Goal: Task Accomplishment & Management: Use online tool/utility

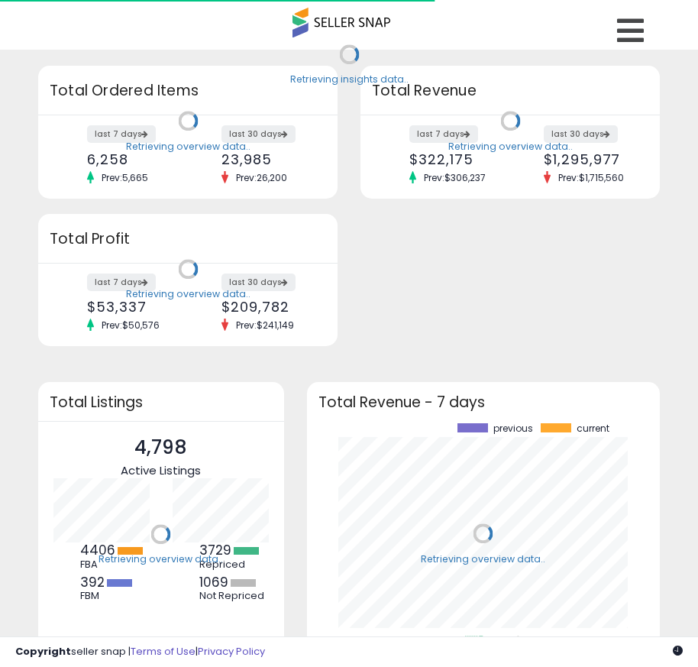
scroll to position [212, 323]
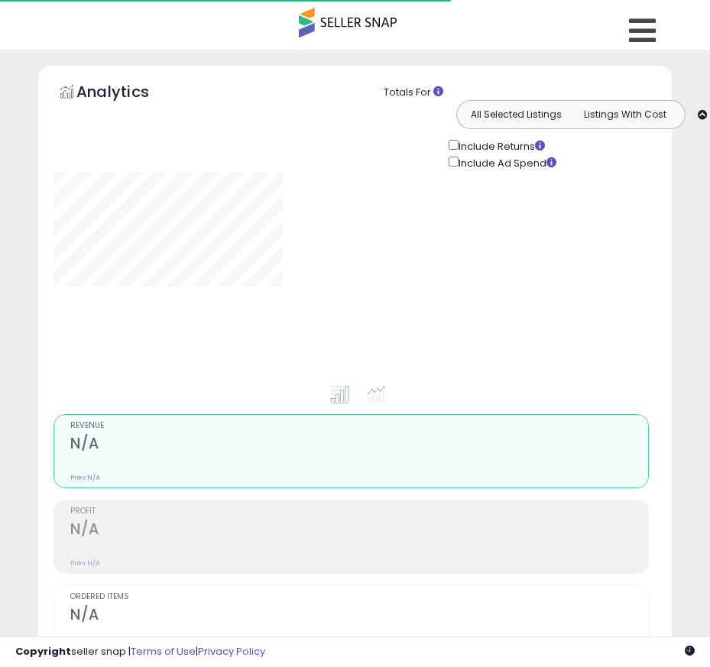
type input "**********"
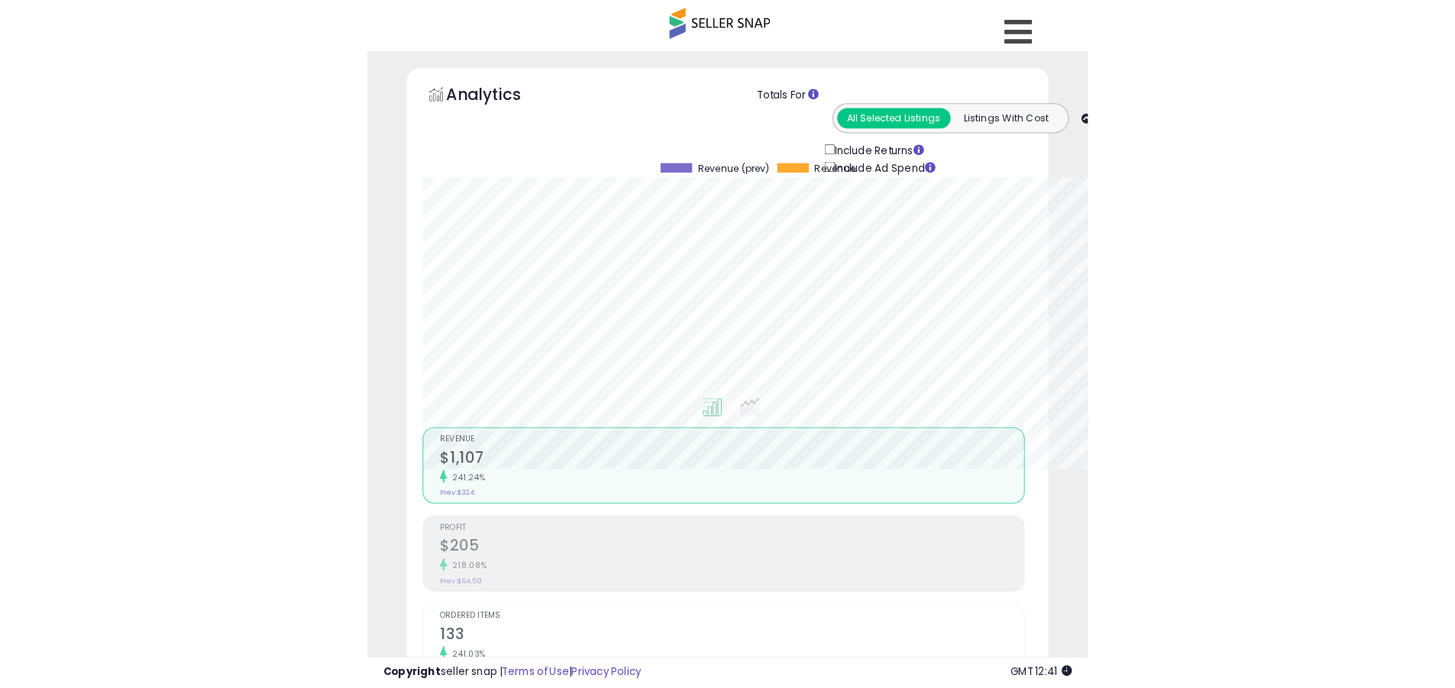
scroll to position [313, 800]
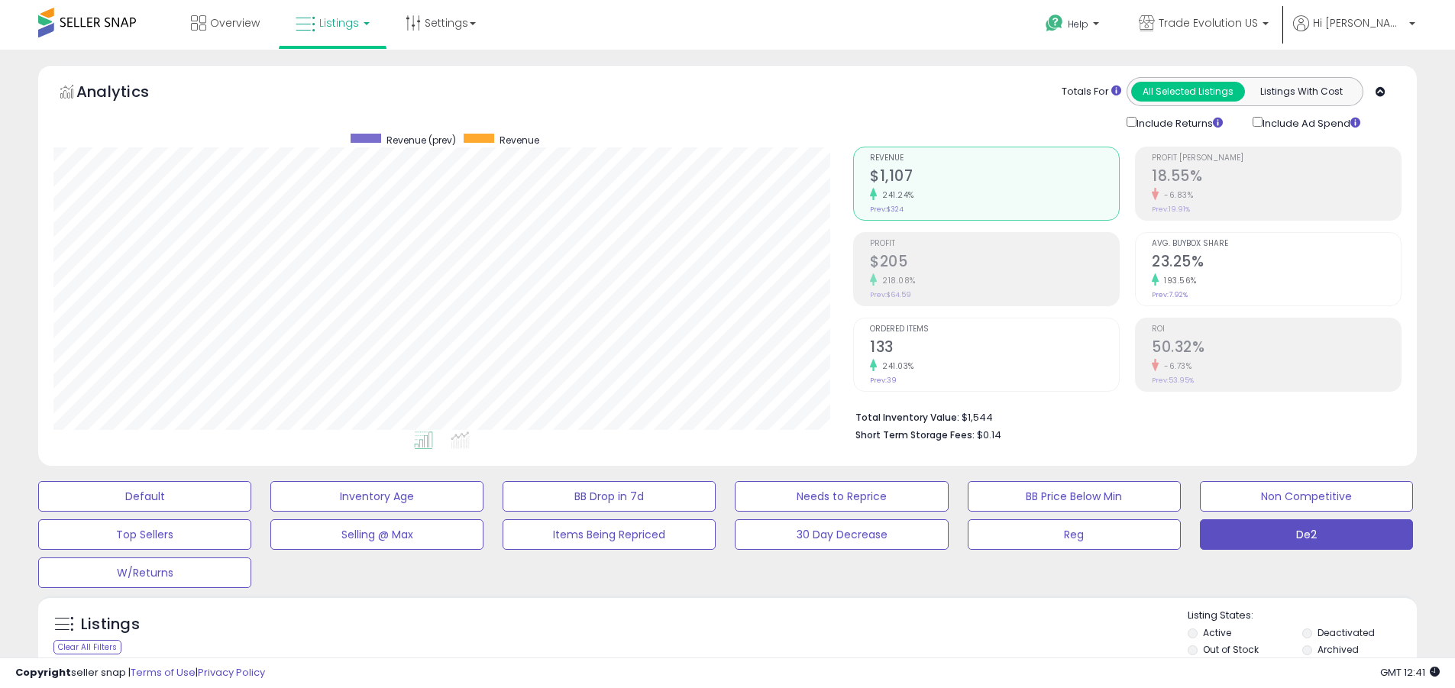
click at [697, 632] on label "Deactivated" at bounding box center [1346, 632] width 57 height 13
click at [697, 649] on label "Archived" at bounding box center [1338, 649] width 41 height 13
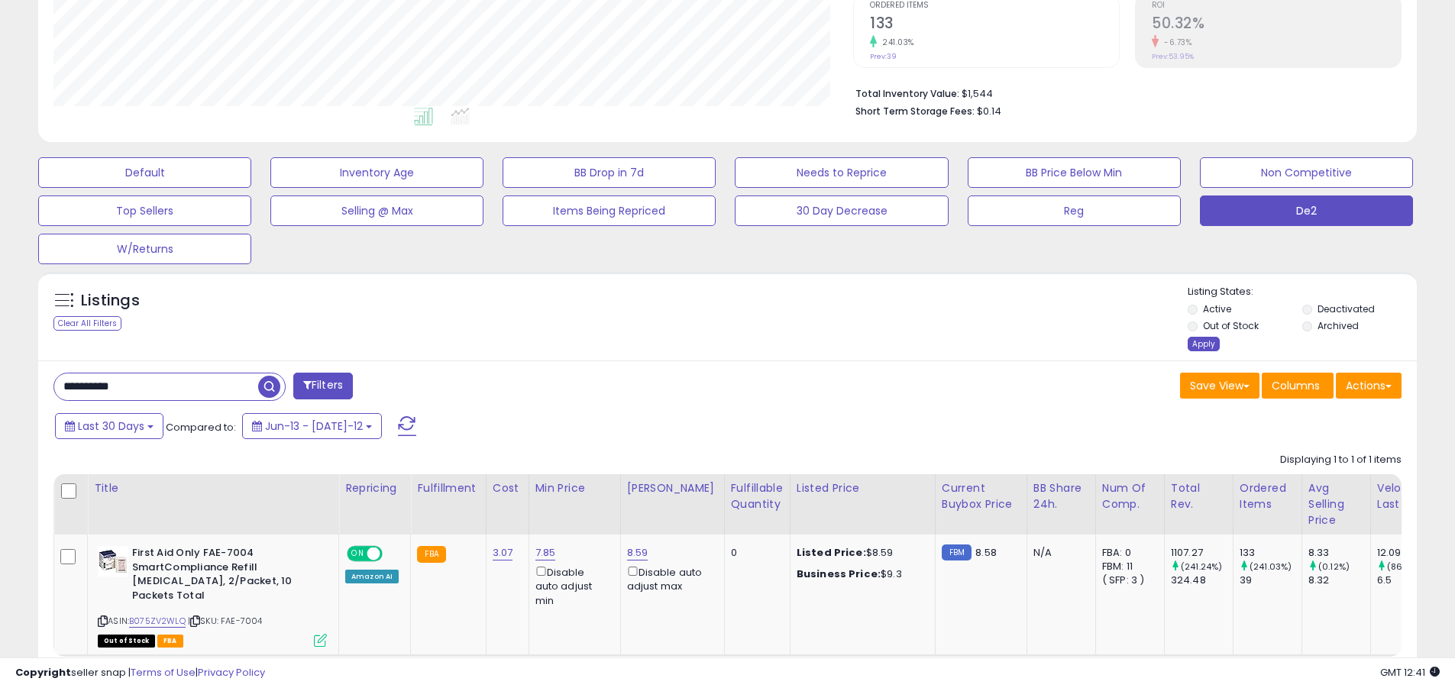
click at [697, 344] on div "Apply" at bounding box center [1204, 344] width 32 height 15
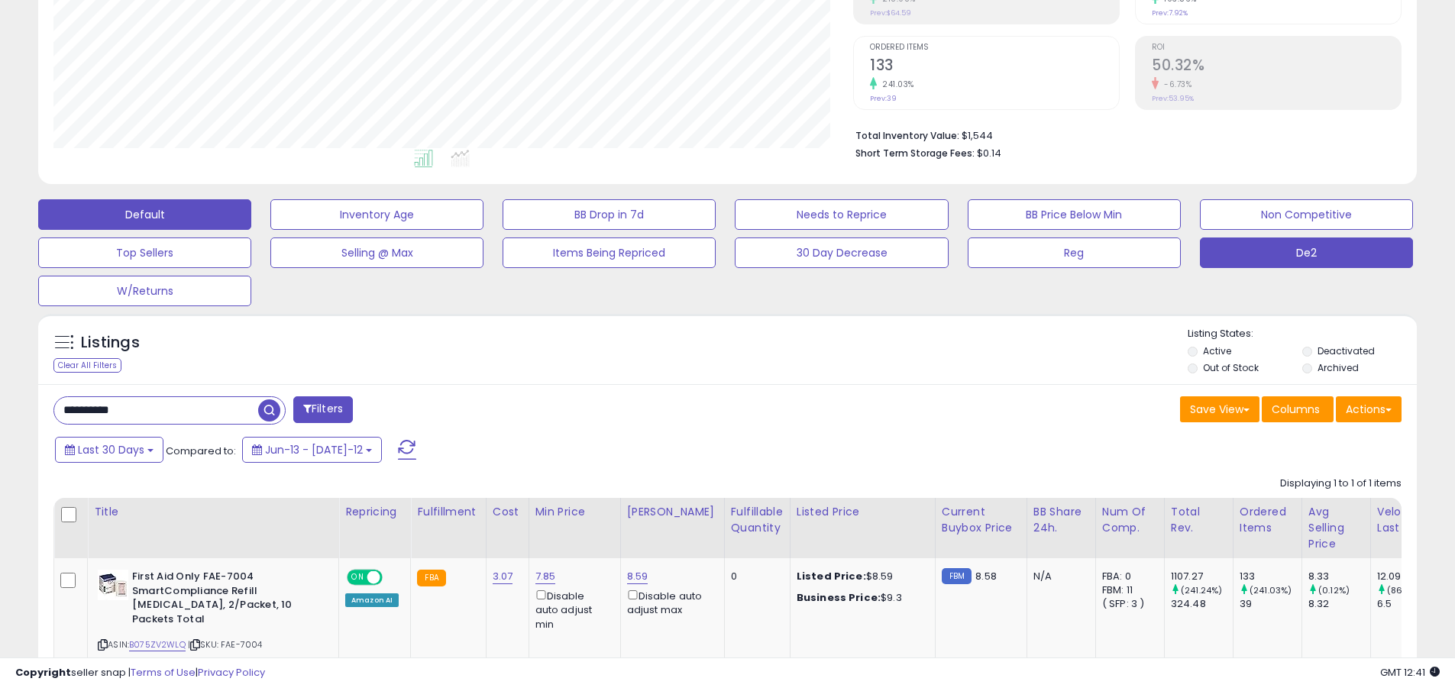
click at [144, 214] on button "Default" at bounding box center [144, 214] width 213 height 31
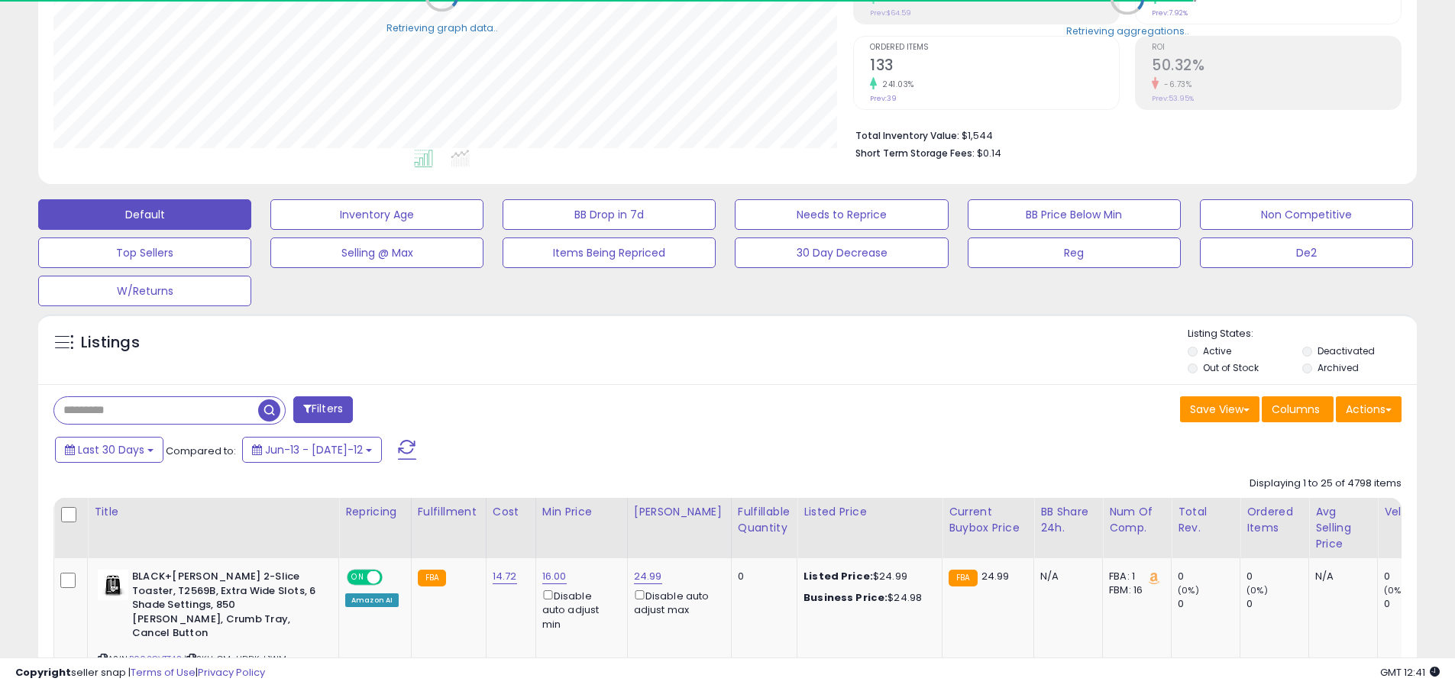
scroll to position [763487, 763000]
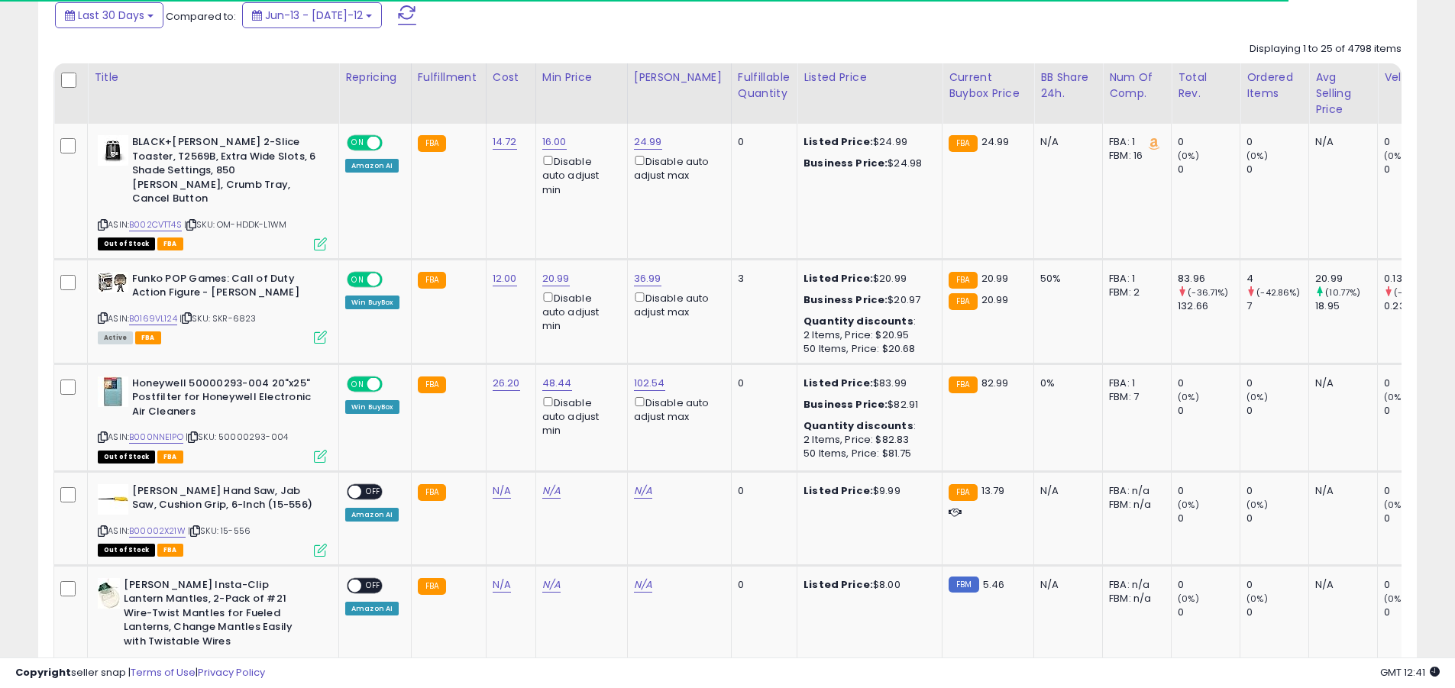
click at [398, 15] on span at bounding box center [407, 15] width 18 height 20
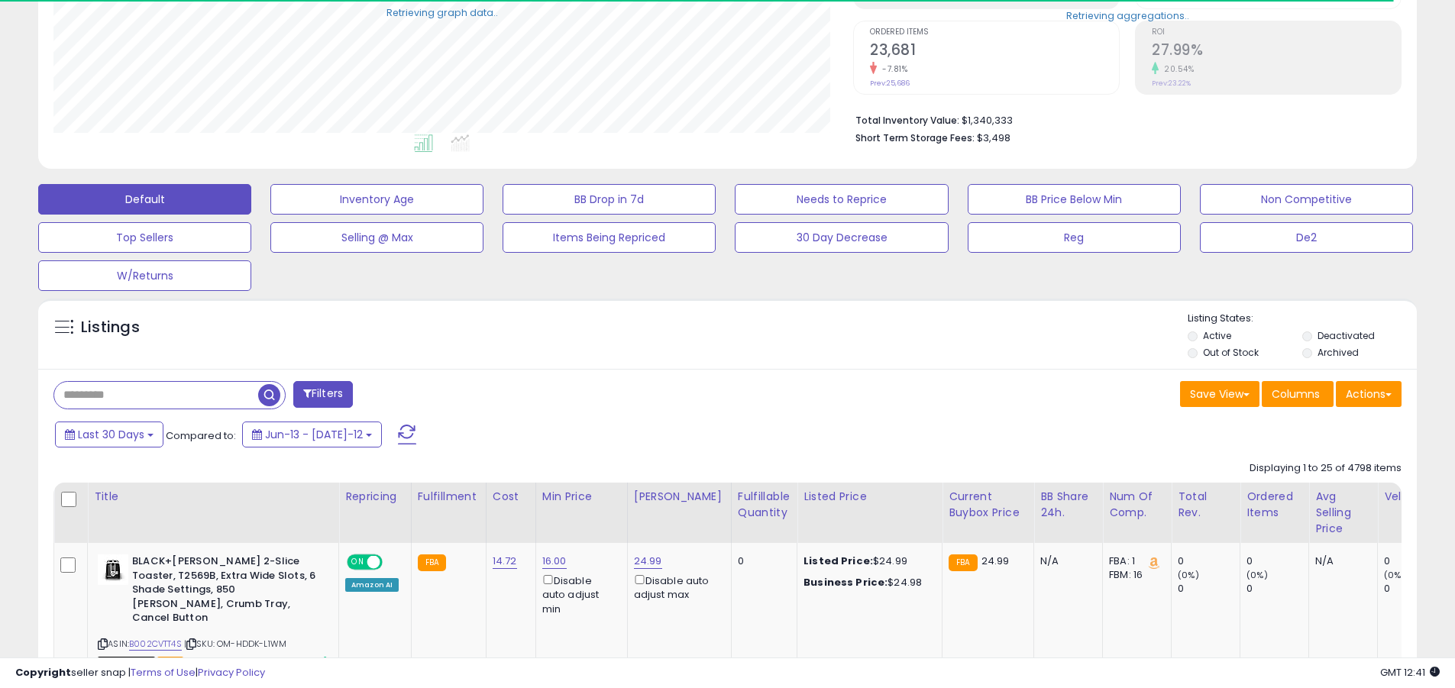
scroll to position [313, 800]
click at [156, 395] on input "text" at bounding box center [156, 395] width 204 height 27
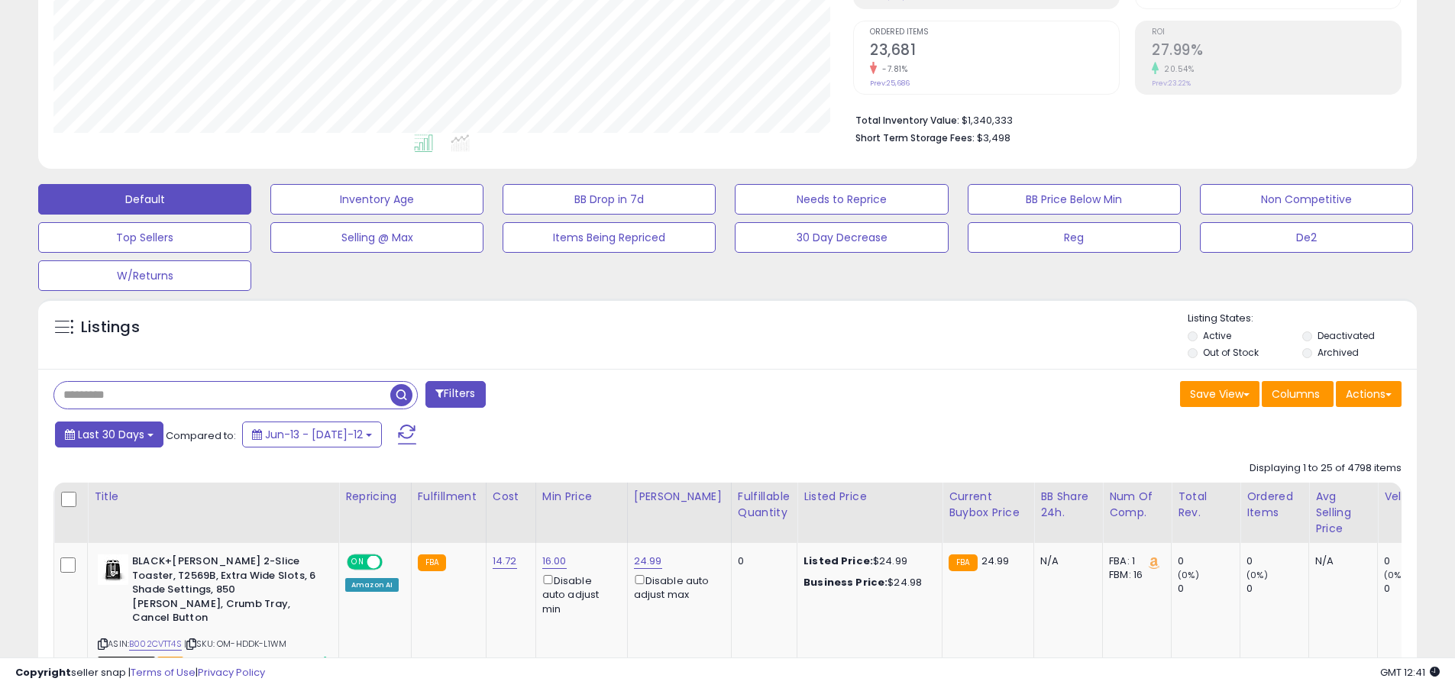
click at [108, 434] on span "Last 30 Days" at bounding box center [111, 434] width 66 height 15
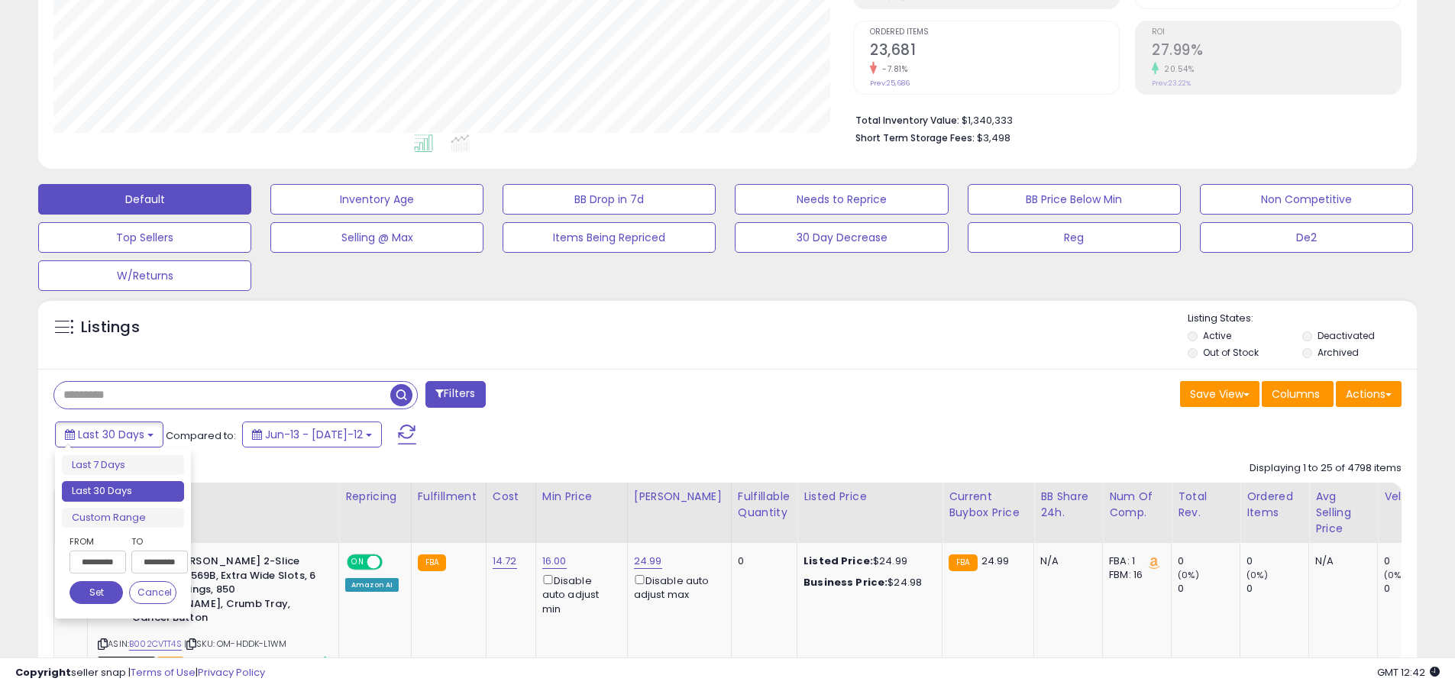
click at [123, 491] on li "Last 30 Days" at bounding box center [123, 491] width 122 height 21
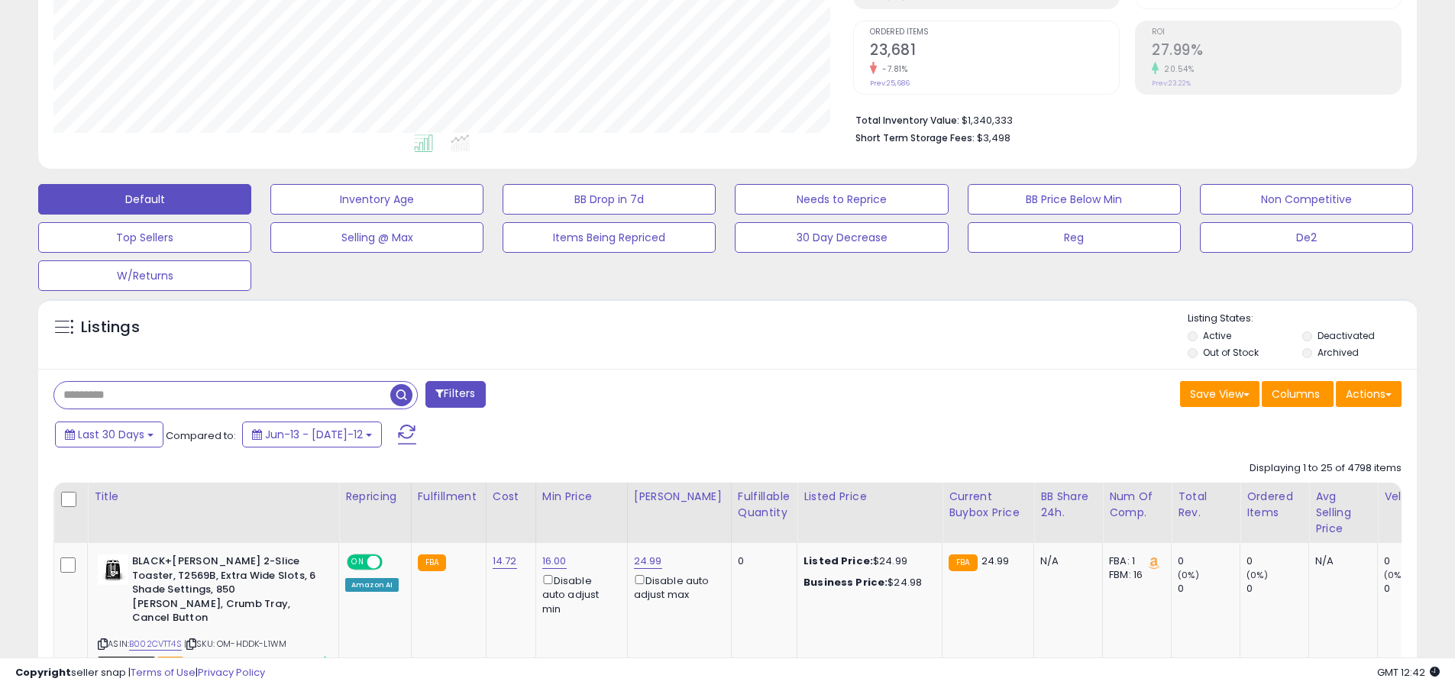
click at [222, 395] on input "text" at bounding box center [222, 395] width 336 height 27
click at [403, 393] on span "button" at bounding box center [401, 395] width 22 height 22
click at [697, 393] on button "Actions" at bounding box center [1369, 394] width 66 height 26
click at [0, 0] on link "Export All Columns" at bounding box center [0, 0] width 0 height 0
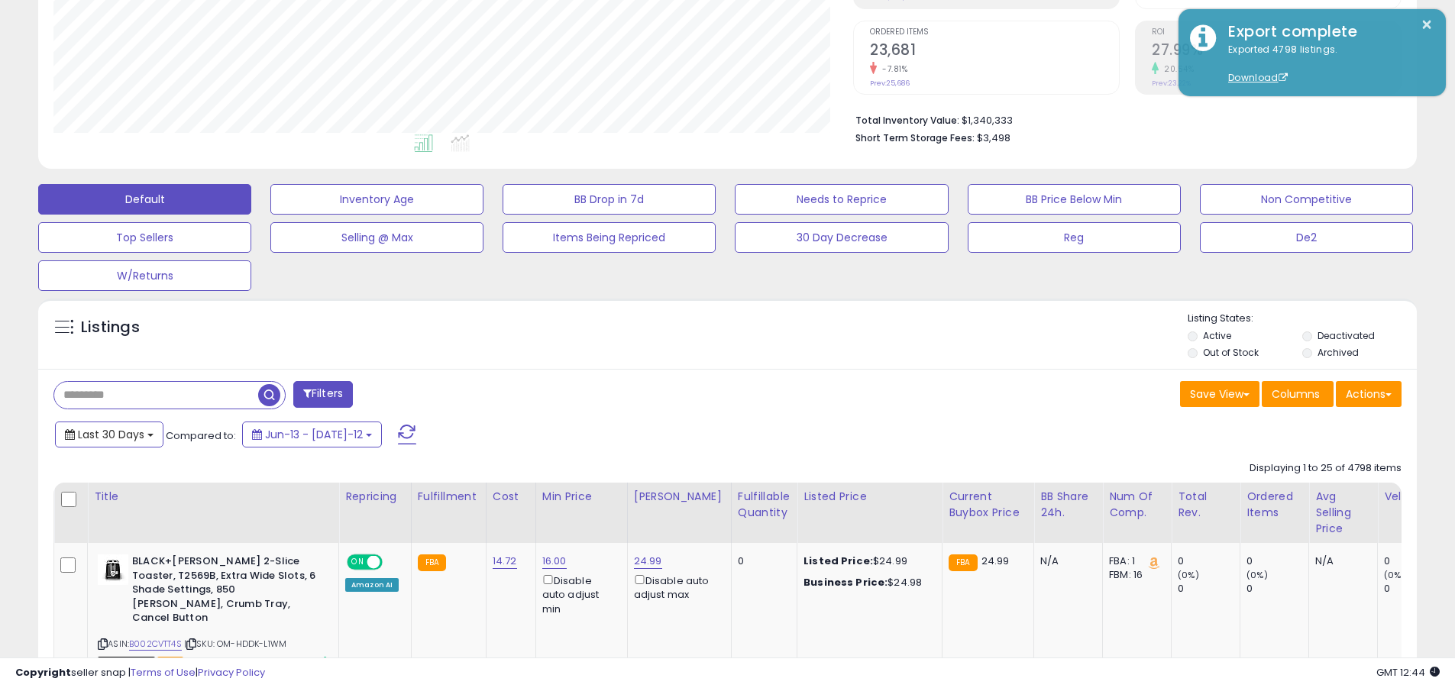
click at [108, 434] on span "Last 30 Days" at bounding box center [111, 434] width 66 height 15
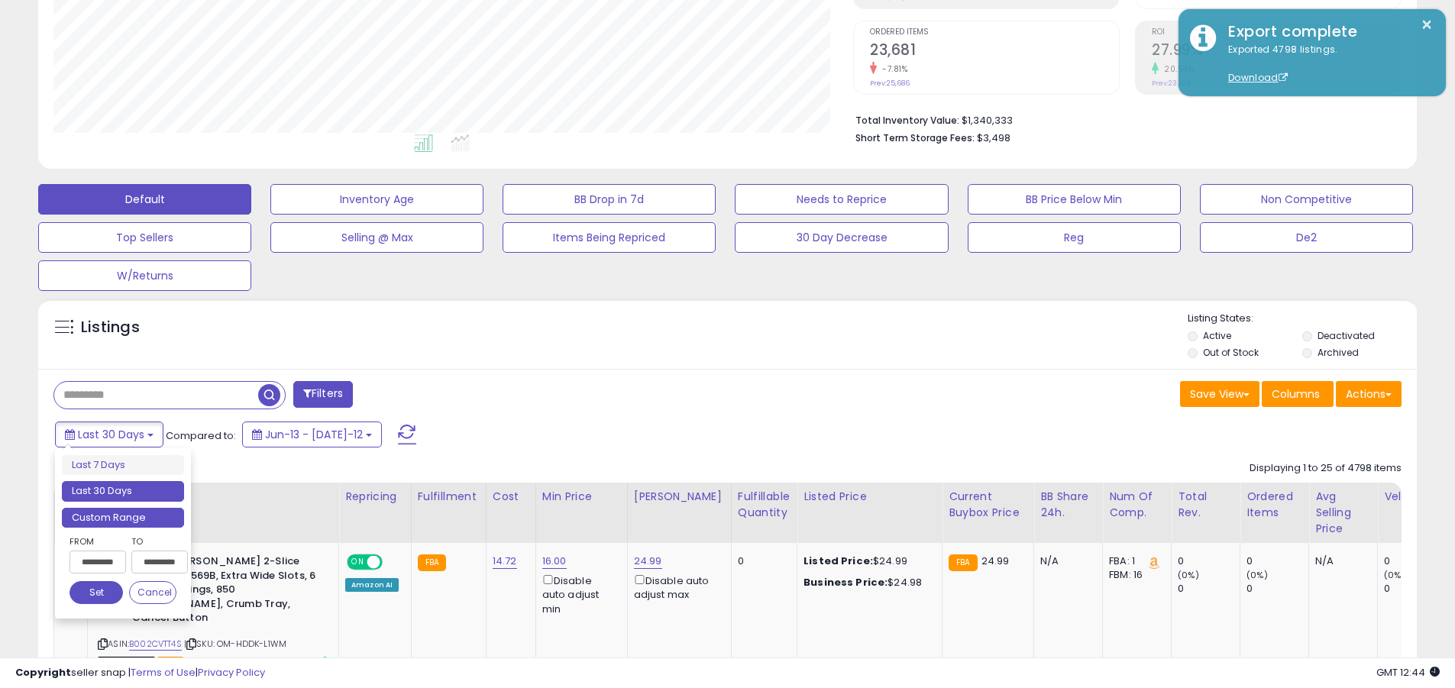
click at [123, 517] on li "Custom Range" at bounding box center [123, 518] width 122 height 21
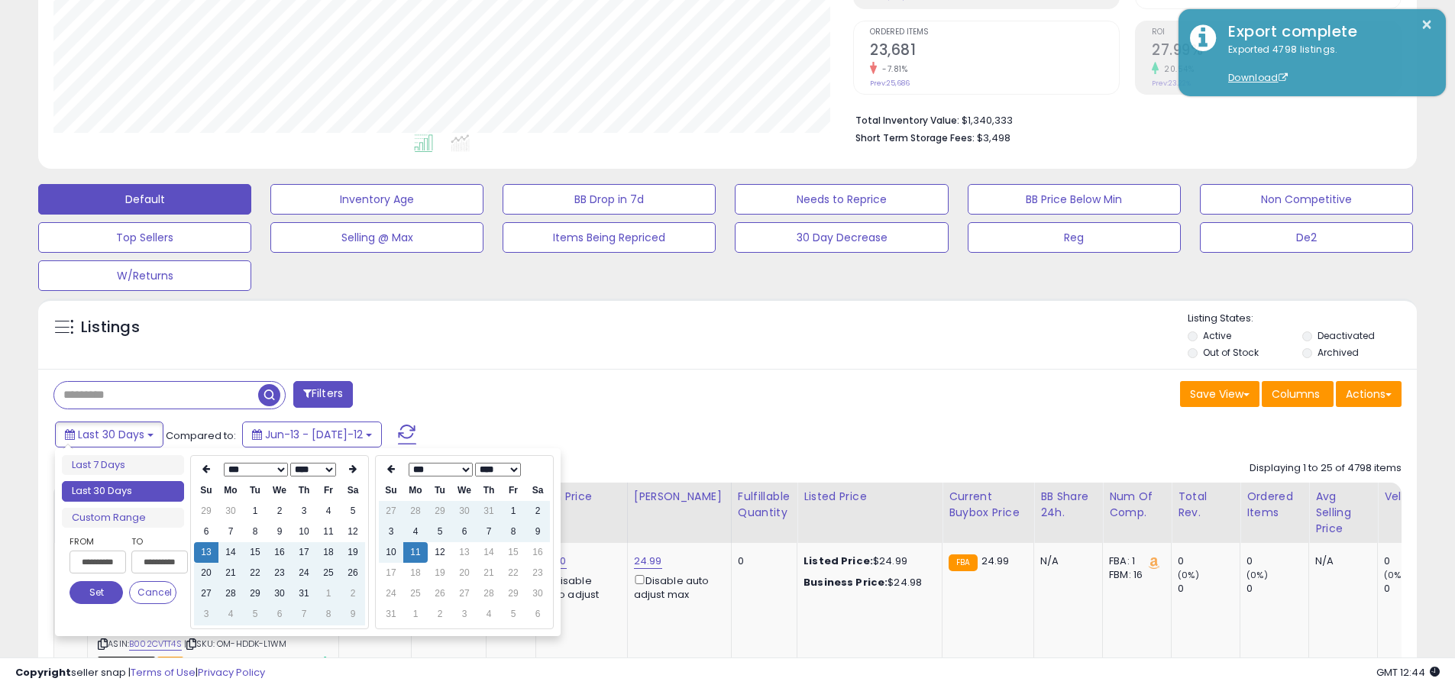
click at [98, 562] on input "**********" at bounding box center [98, 562] width 57 height 23
type input "**********"
click at [96, 593] on button "Set" at bounding box center [96, 592] width 53 height 23
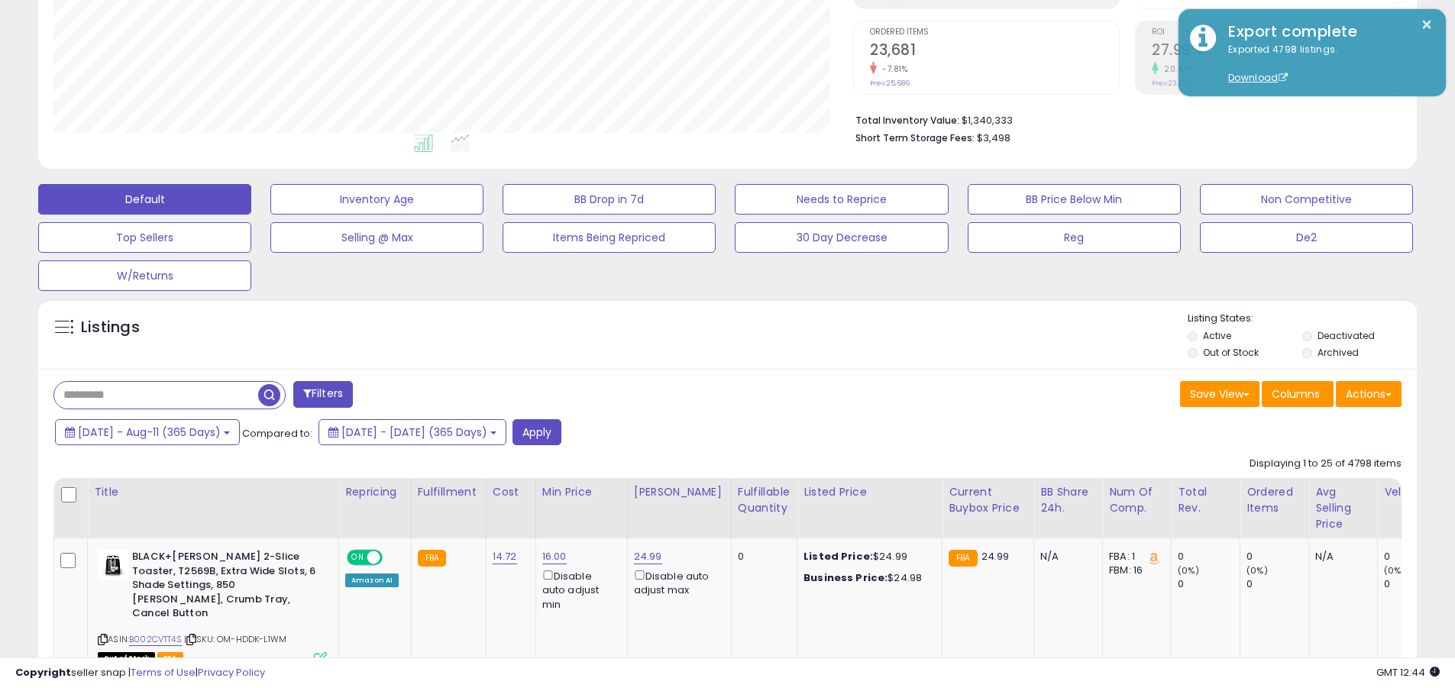
click at [156, 395] on input "text" at bounding box center [156, 395] width 204 height 27
click at [561, 432] on button "Apply" at bounding box center [537, 432] width 49 height 26
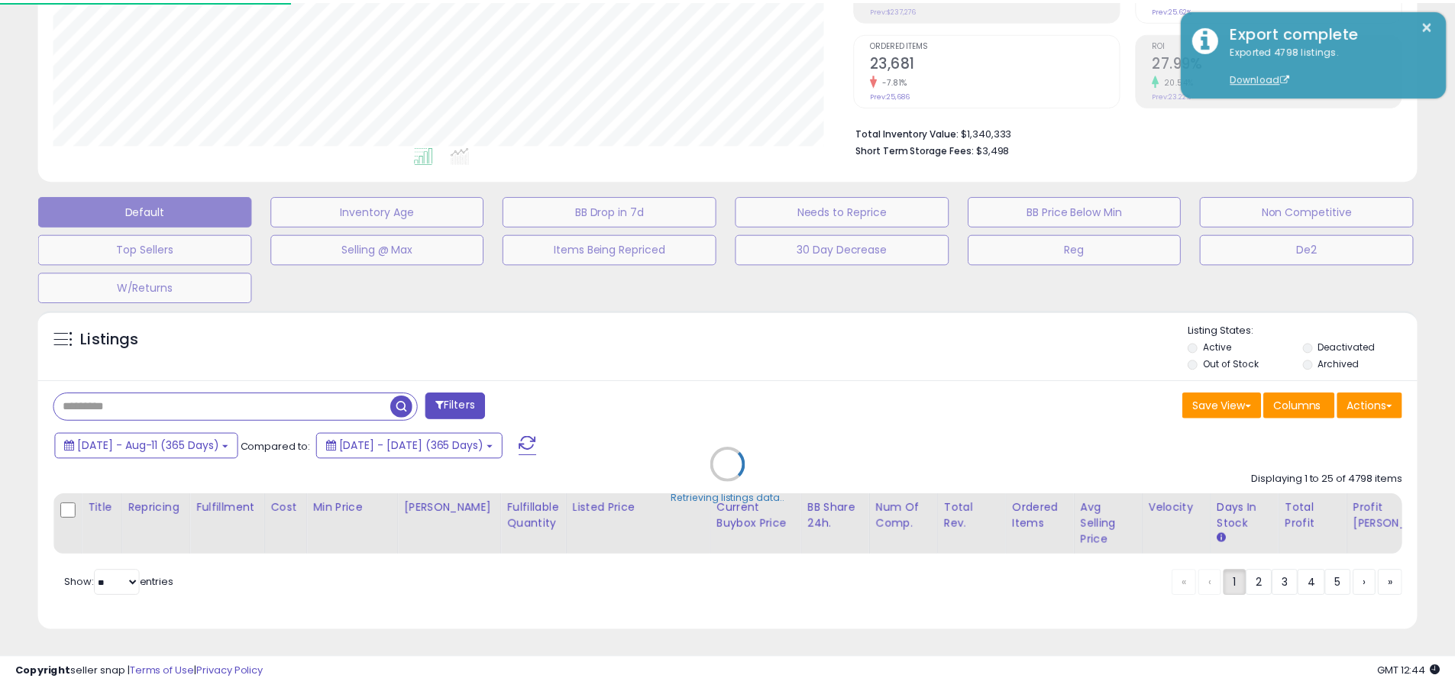
scroll to position [313, 807]
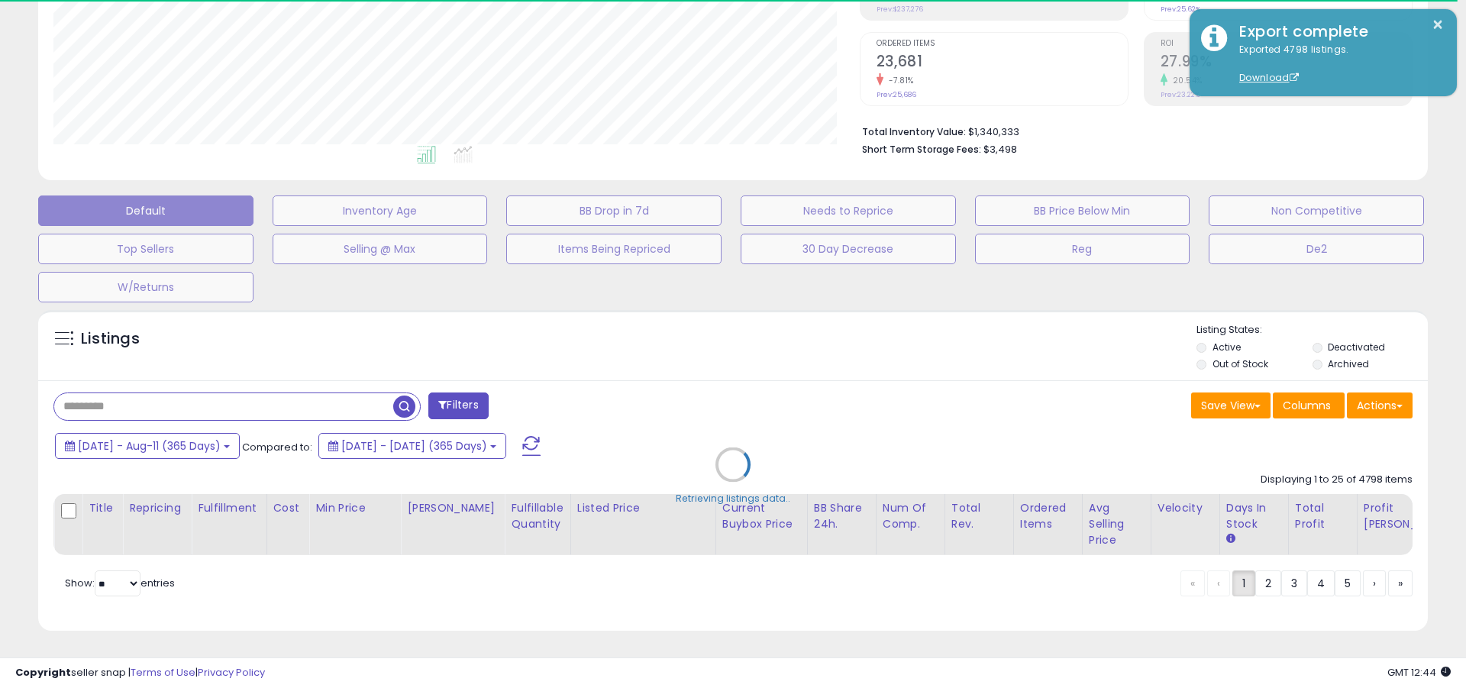
type input "**********"
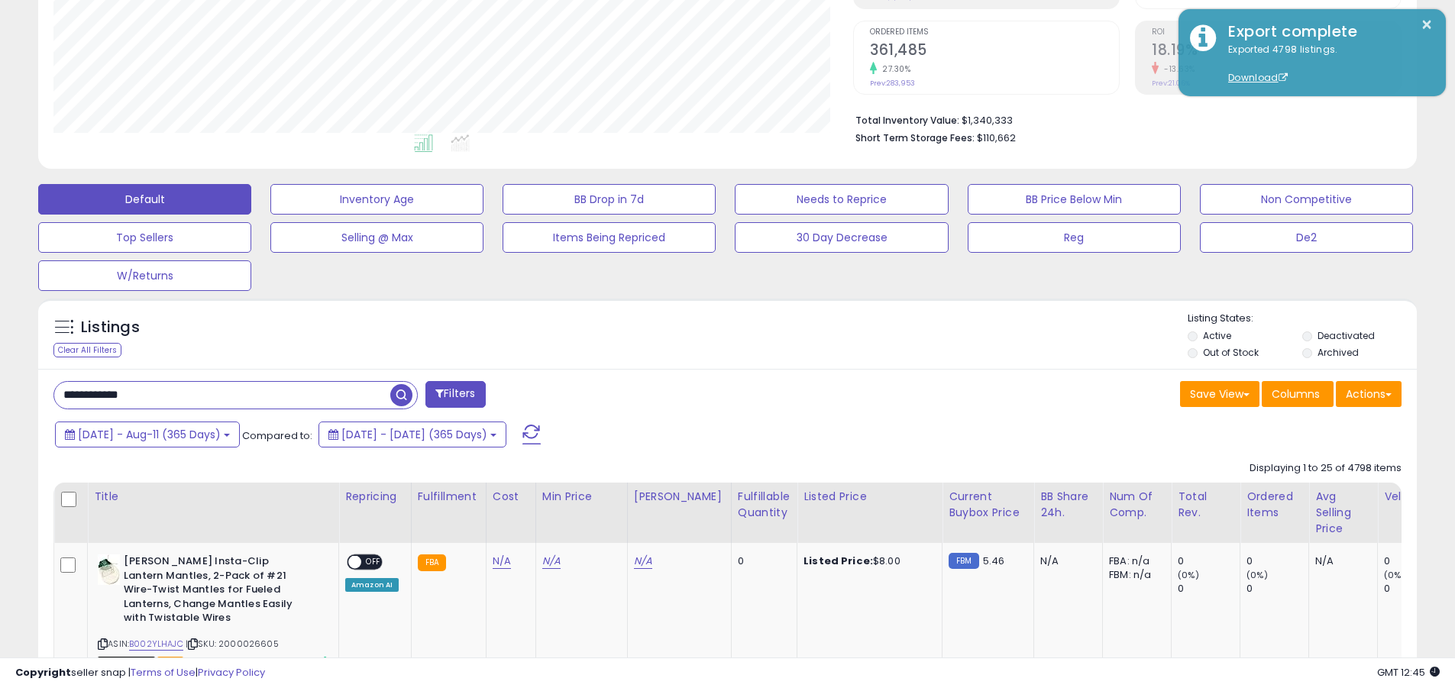
scroll to position [313, 800]
click at [697, 393] on button "Actions" at bounding box center [1369, 394] width 66 height 26
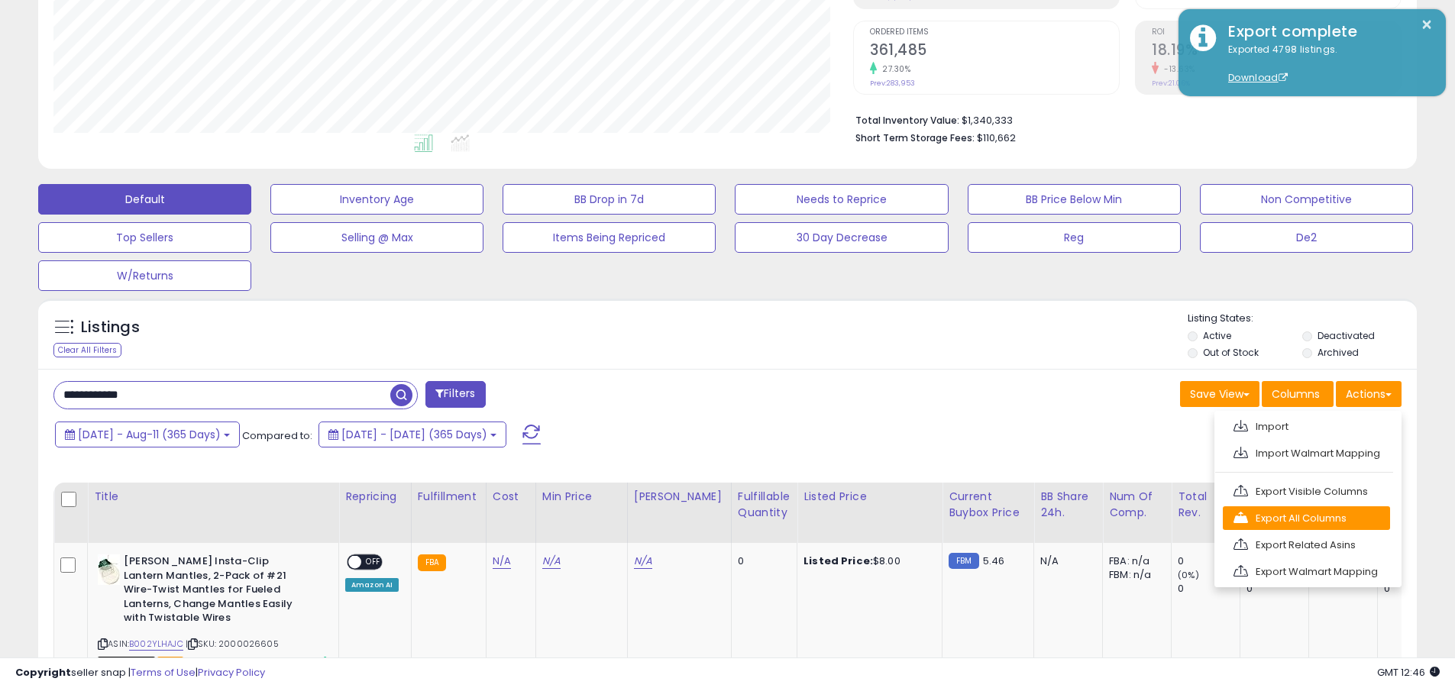
click at [697, 518] on link "Export All Columns" at bounding box center [1306, 518] width 167 height 24
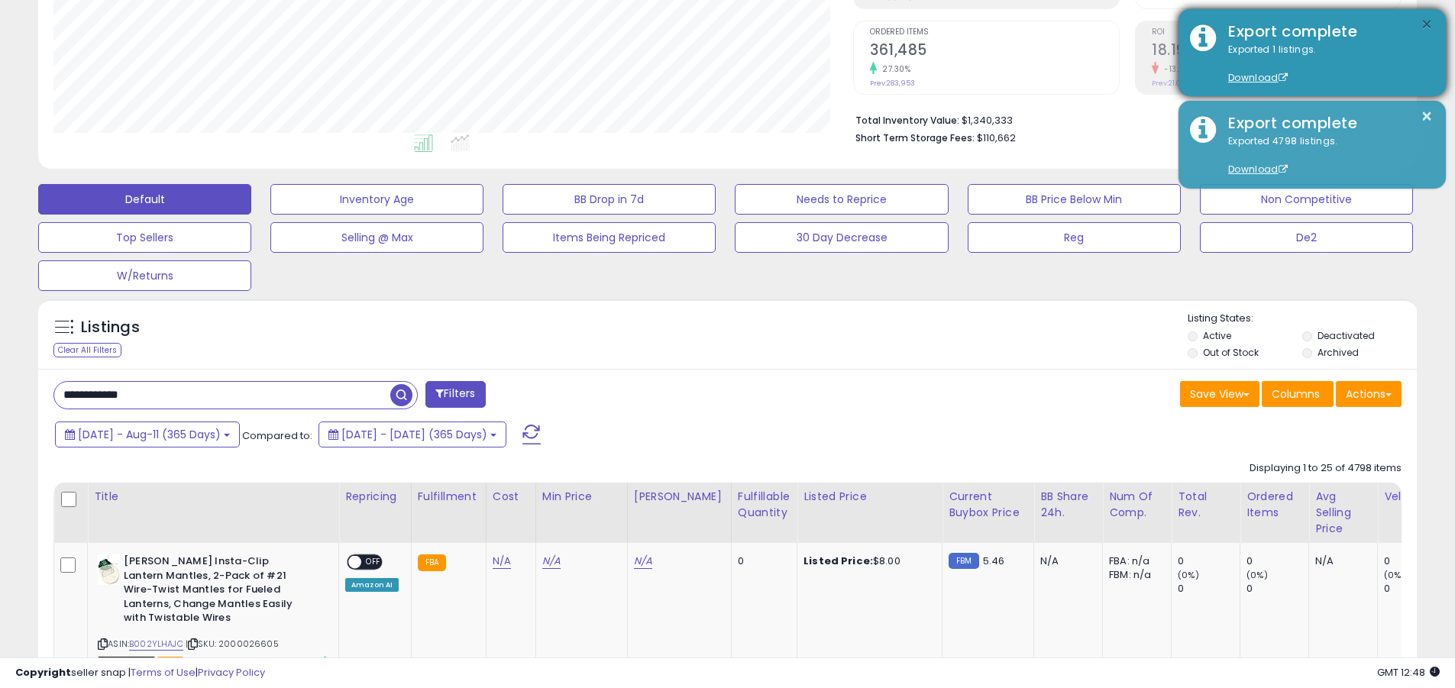
click at [697, 24] on button "×" at bounding box center [1427, 24] width 12 height 19
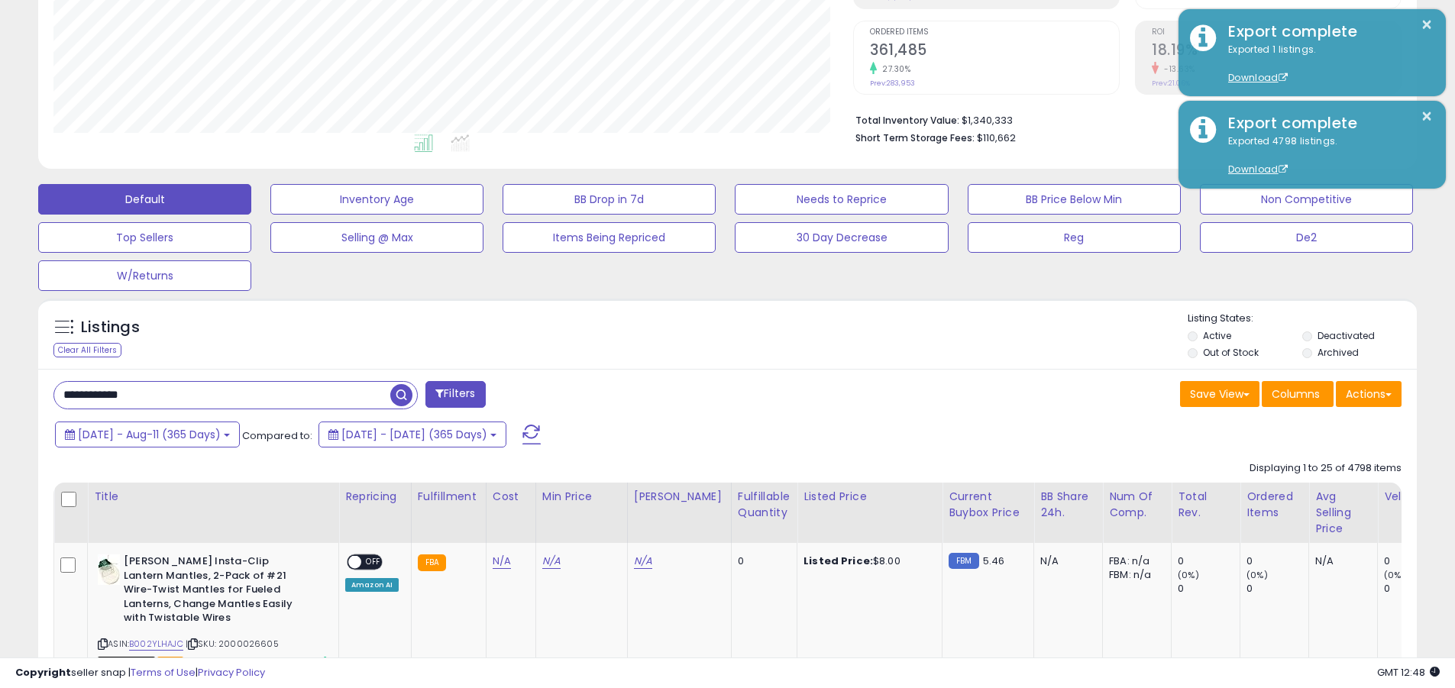
click at [222, 395] on input "**********" at bounding box center [222, 395] width 336 height 27
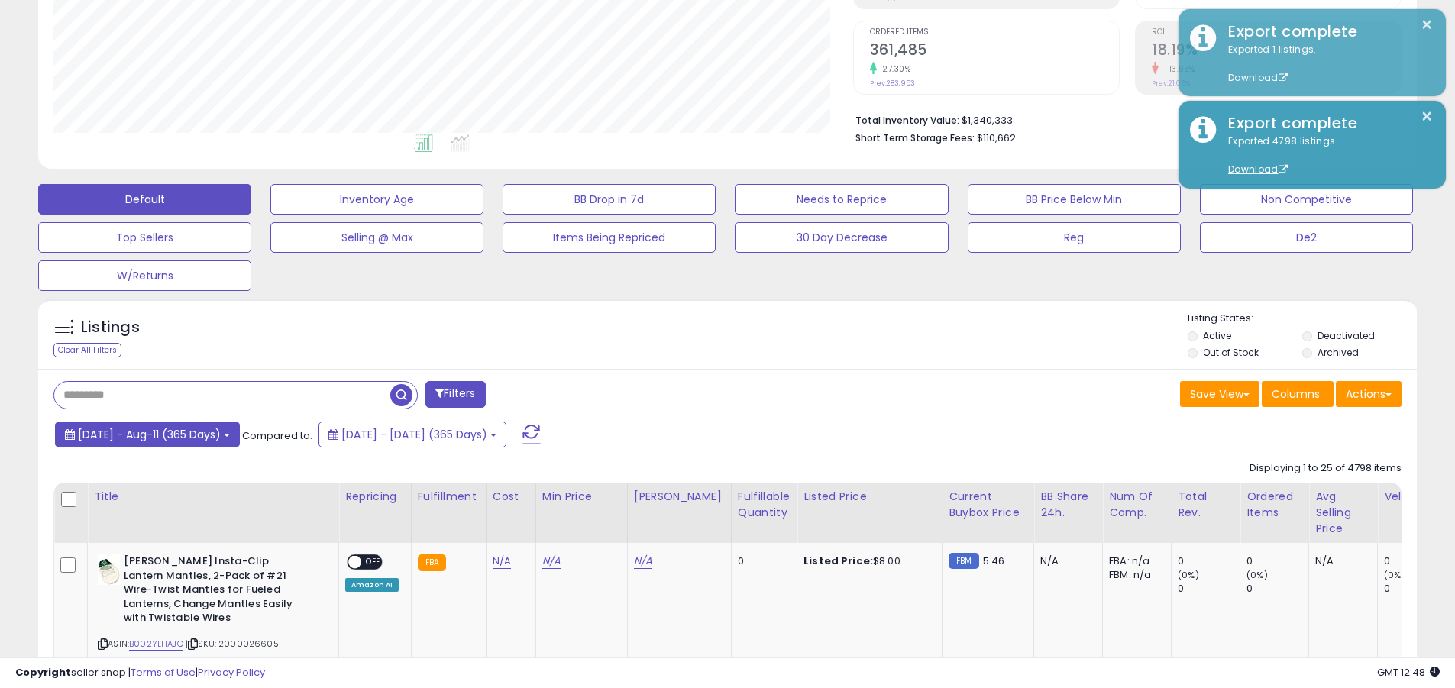
click at [163, 434] on span "2024-Aug-12 - Aug-11 (365 Days)" at bounding box center [149, 434] width 143 height 15
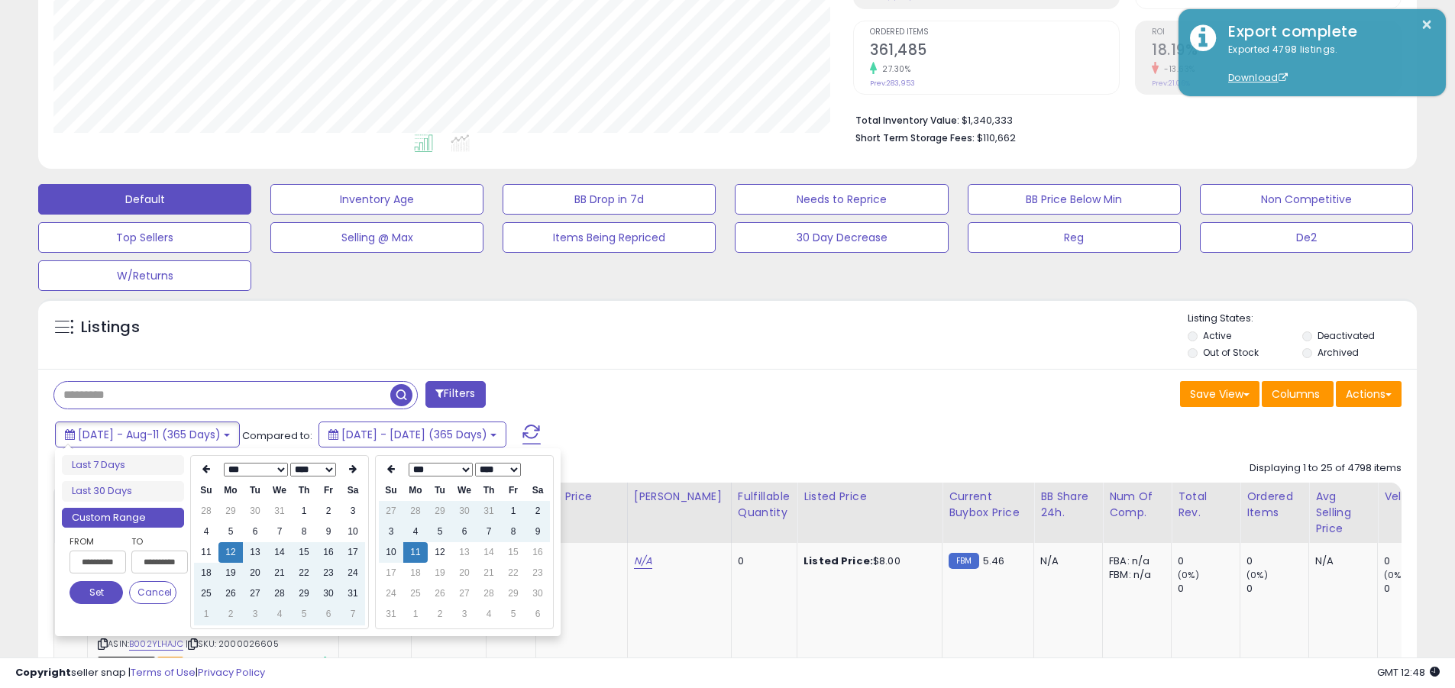
click at [98, 562] on input "**********" at bounding box center [98, 562] width 57 height 23
type input "**********"
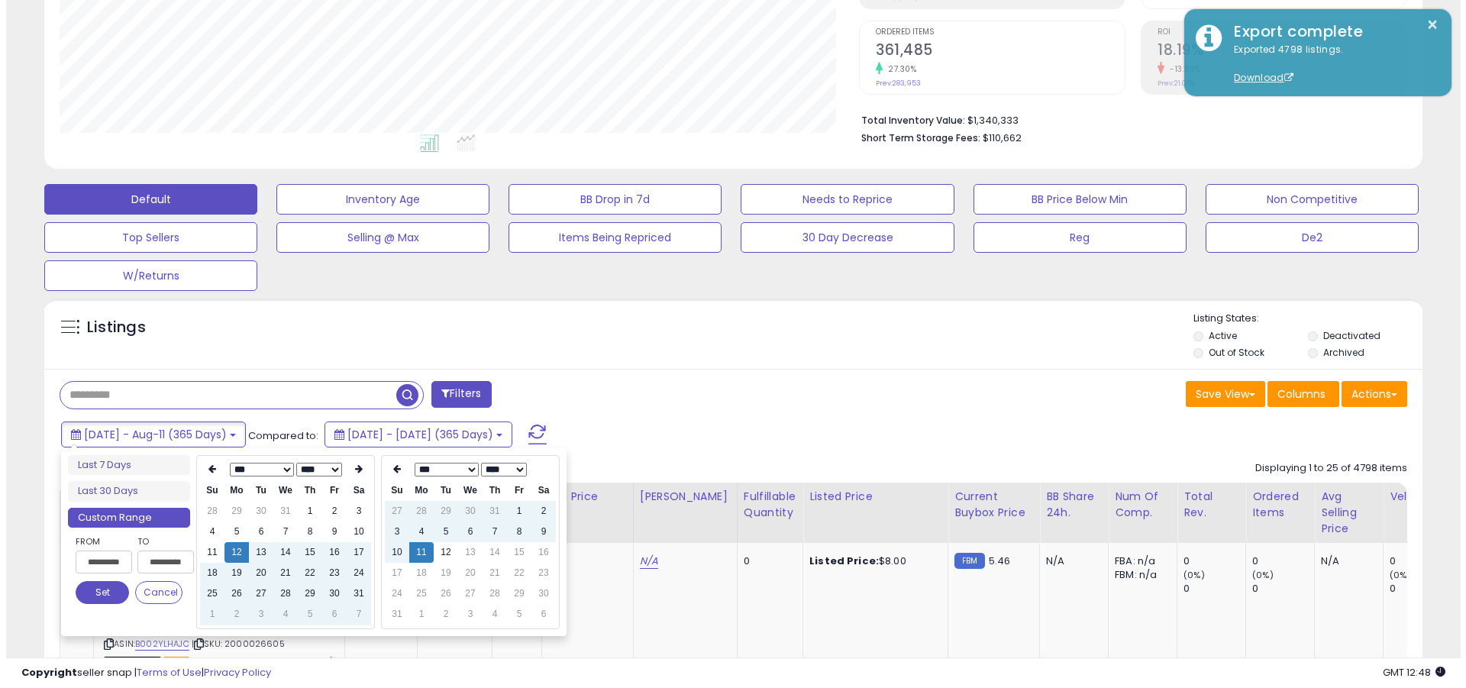
scroll to position [0, 1]
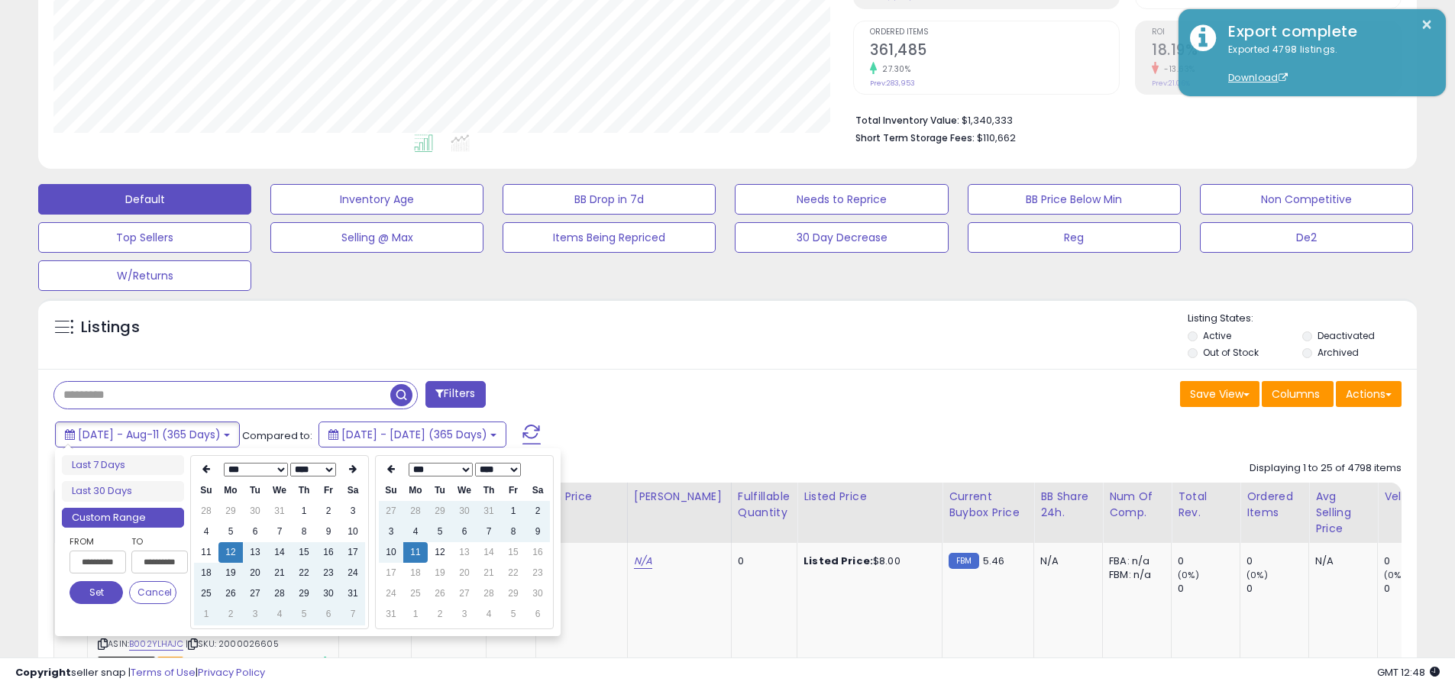
click at [96, 593] on button "Set" at bounding box center [96, 592] width 53 height 23
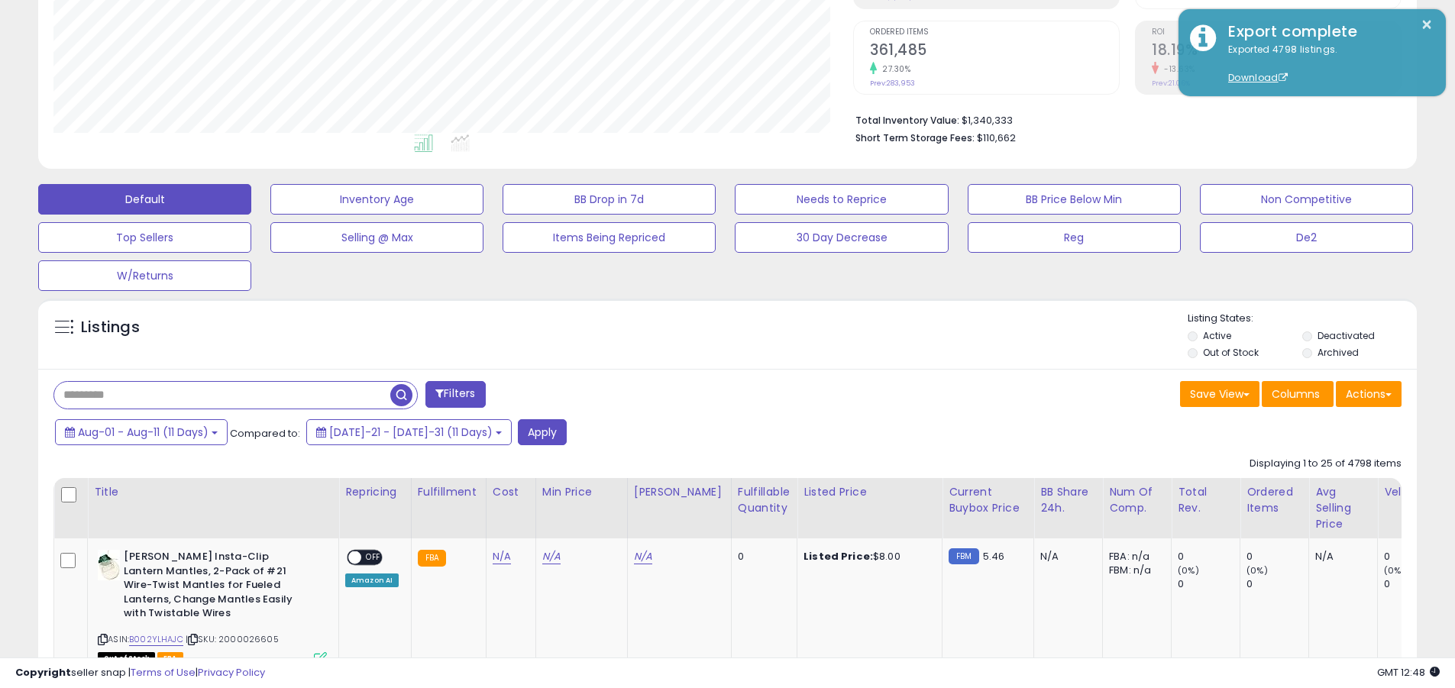
click at [222, 395] on input "text" at bounding box center [222, 395] width 336 height 27
click at [518, 432] on button "Apply" at bounding box center [542, 432] width 49 height 26
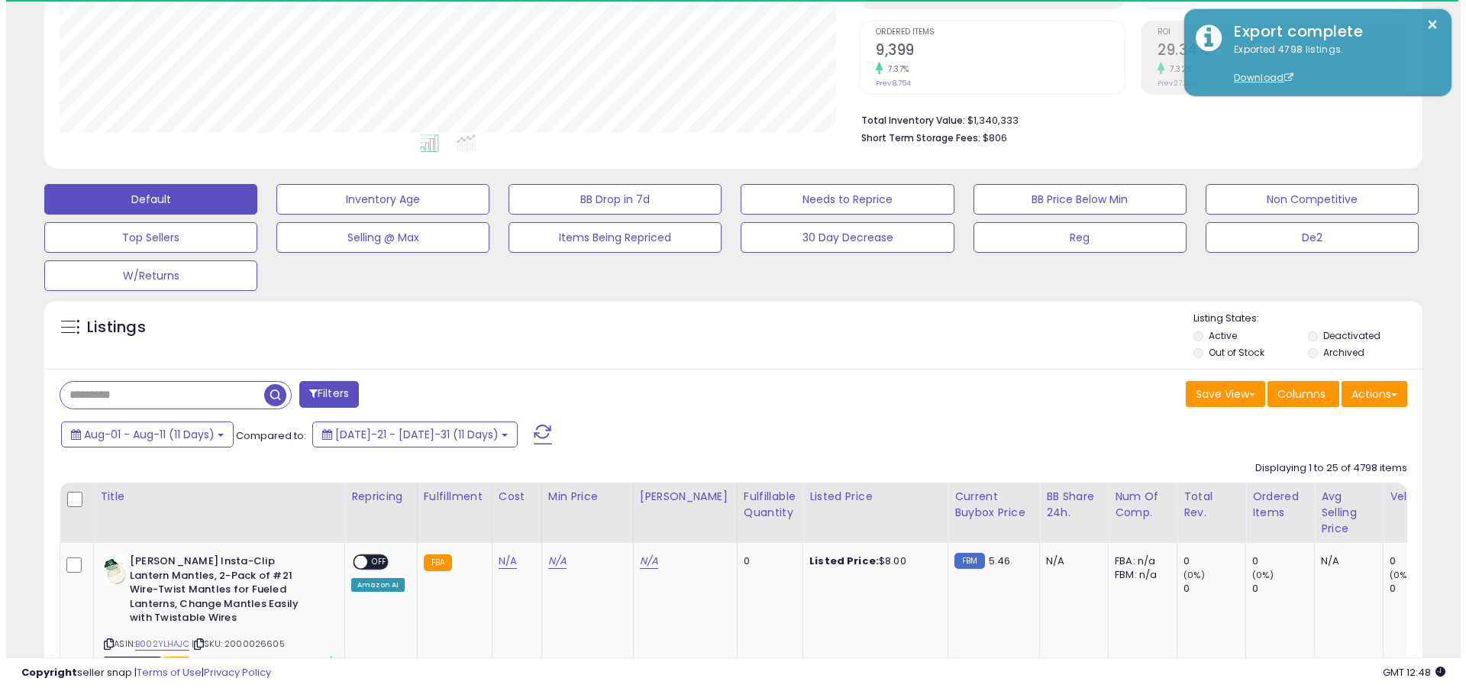
scroll to position [313, 800]
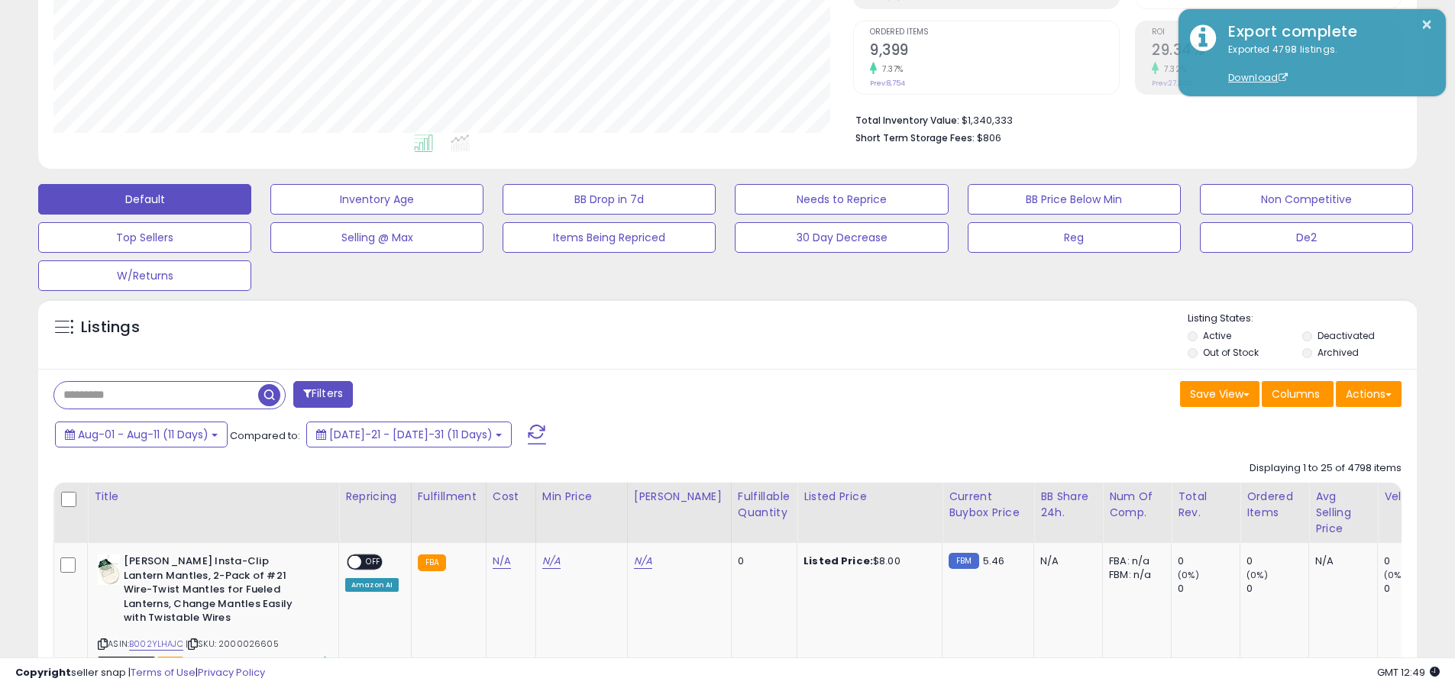
click at [697, 393] on button "Actions" at bounding box center [1369, 394] width 66 height 26
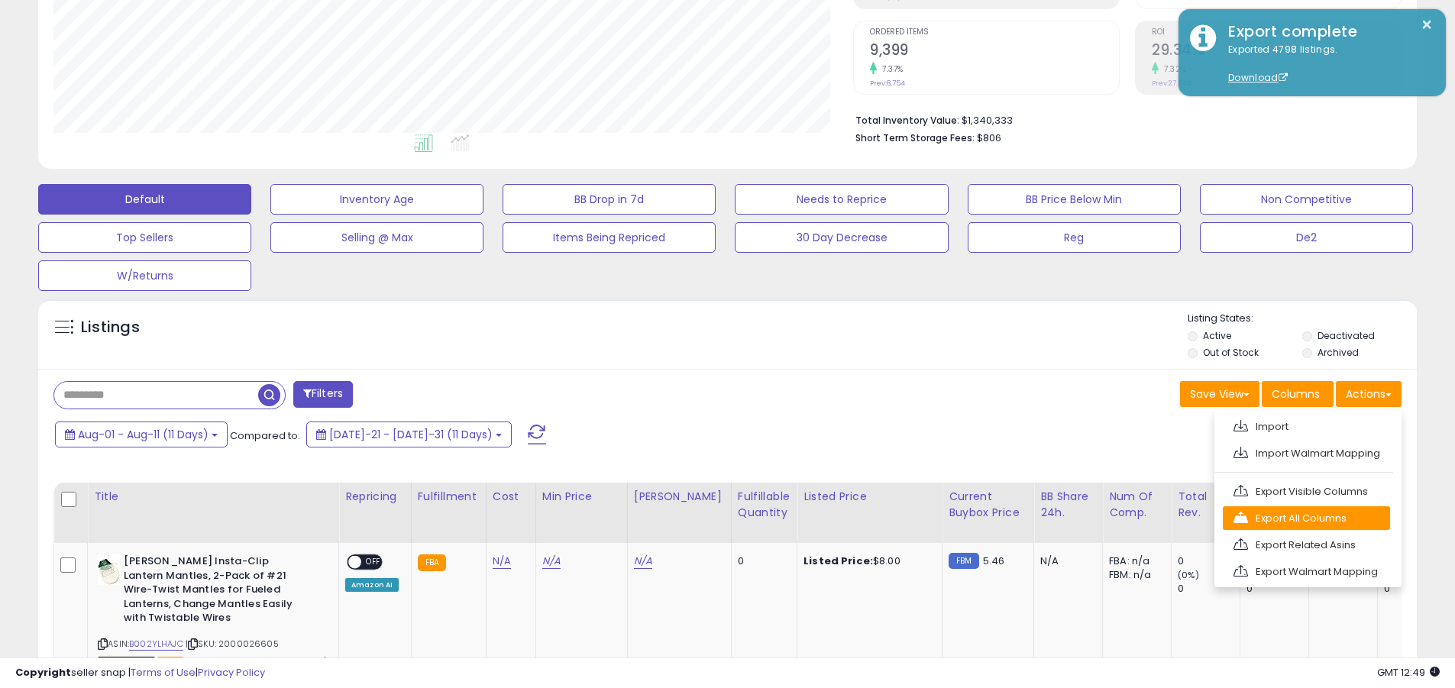
click at [697, 518] on link "Export All Columns" at bounding box center [1306, 518] width 167 height 24
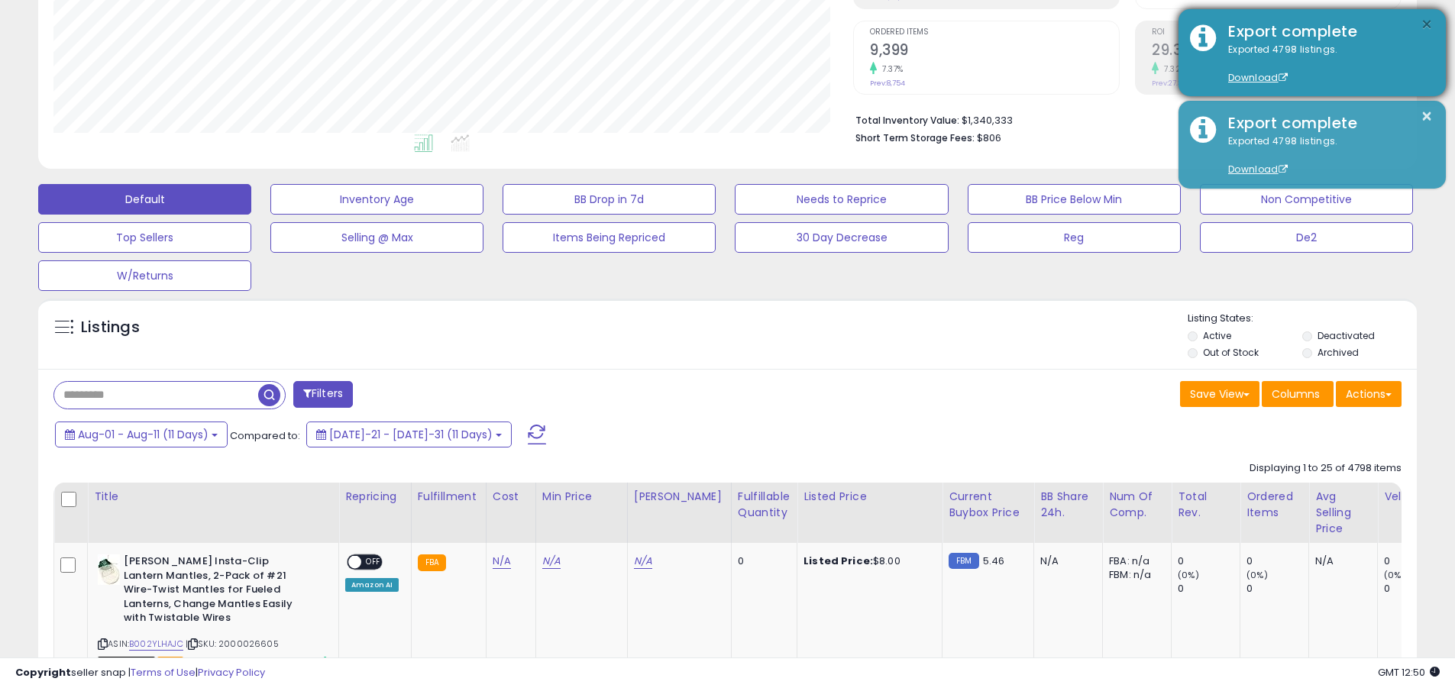
click at [697, 24] on button "×" at bounding box center [1427, 24] width 12 height 19
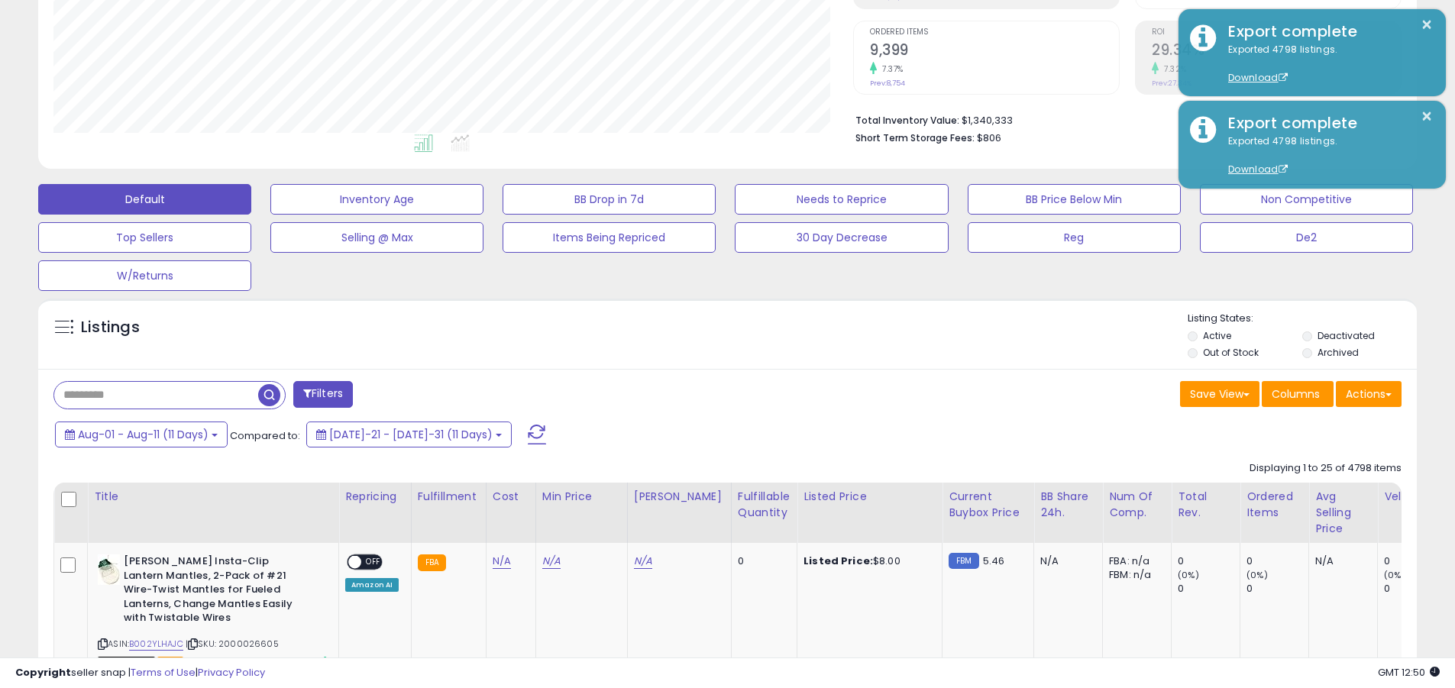
click at [156, 395] on input "text" at bounding box center [156, 395] width 204 height 27
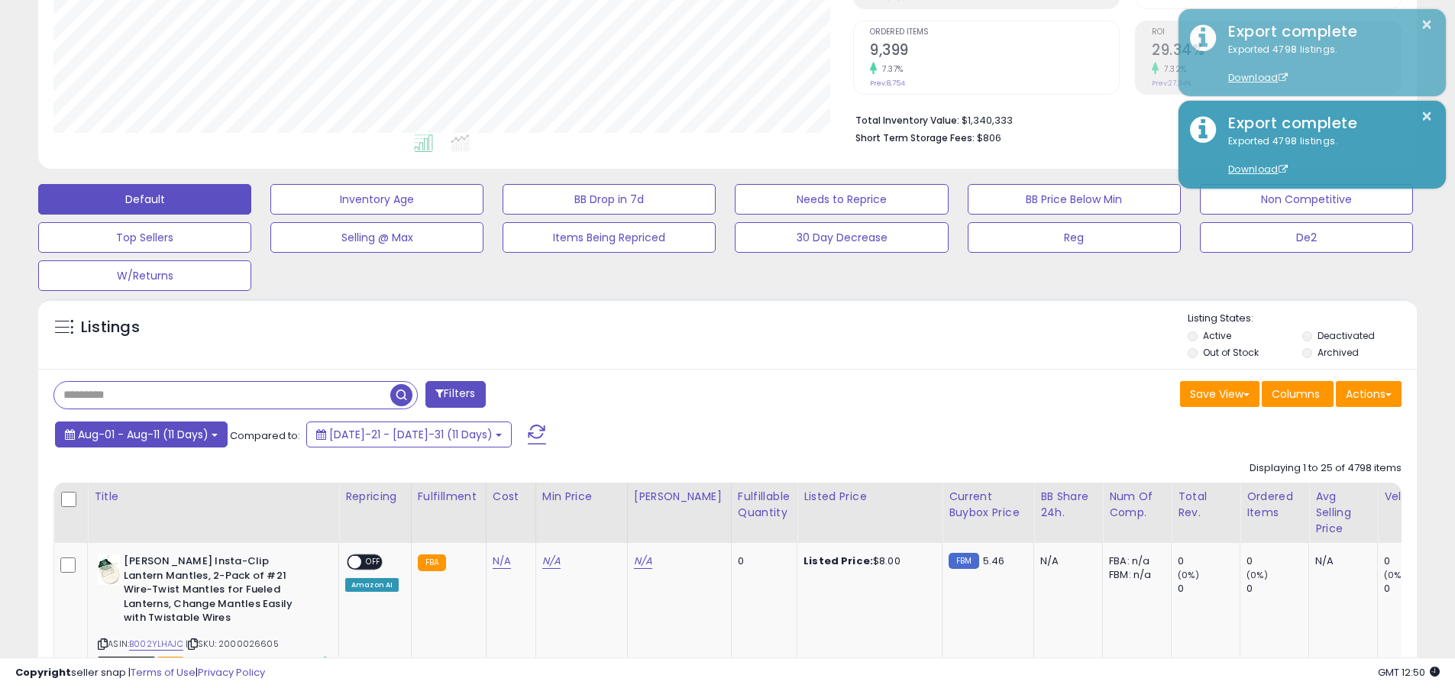
click at [143, 434] on span "Aug-01 - Aug-11 (11 Days)" at bounding box center [143, 434] width 131 height 15
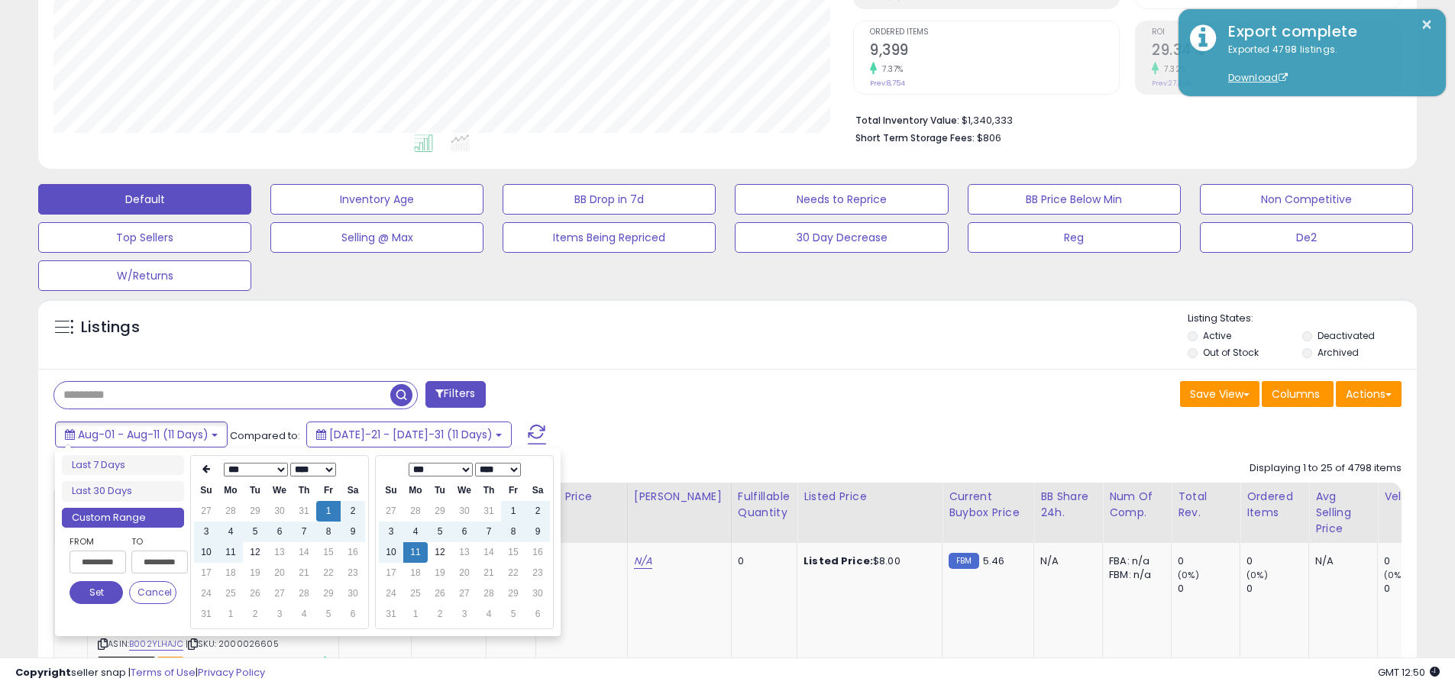
click at [98, 562] on input "**********" at bounding box center [98, 562] width 57 height 23
type input "**********"
click at [96, 593] on button "Set" at bounding box center [96, 592] width 53 height 23
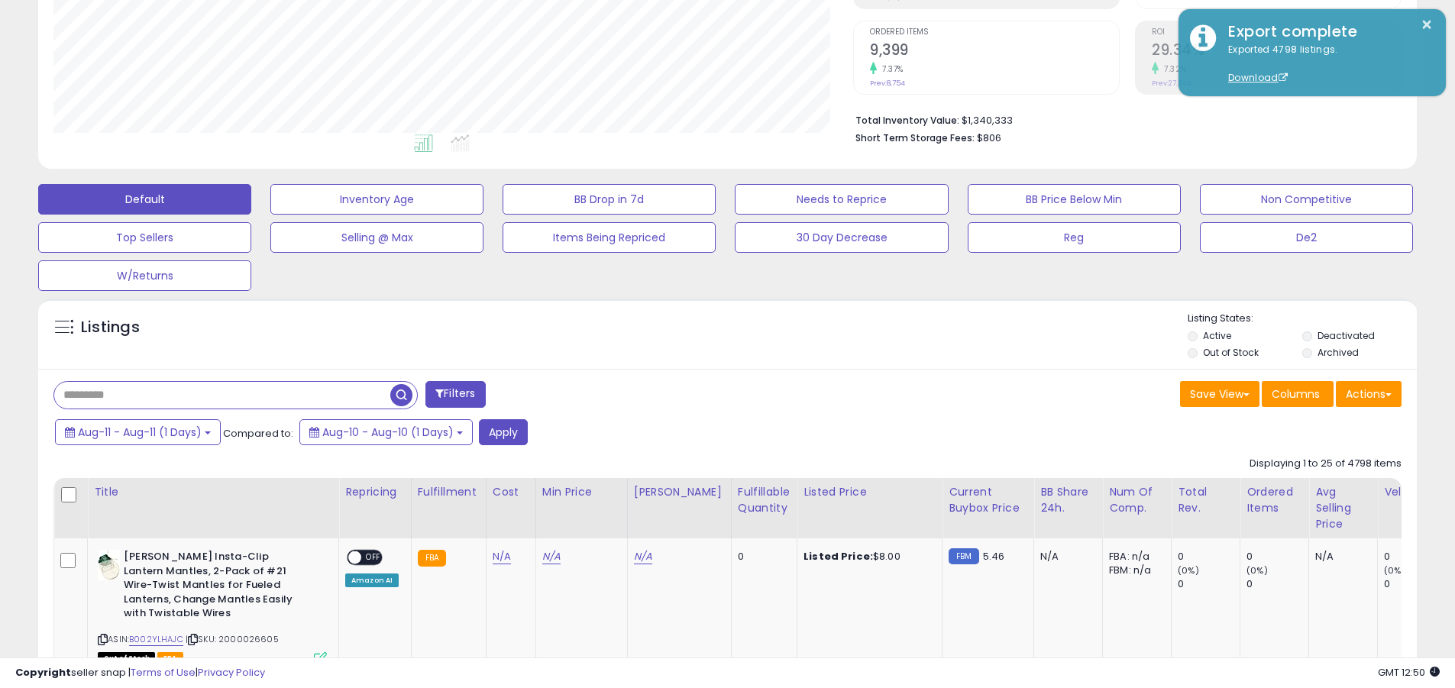
click at [222, 395] on input "text" at bounding box center [222, 395] width 336 height 27
click at [504, 432] on button "Apply" at bounding box center [503, 432] width 49 height 26
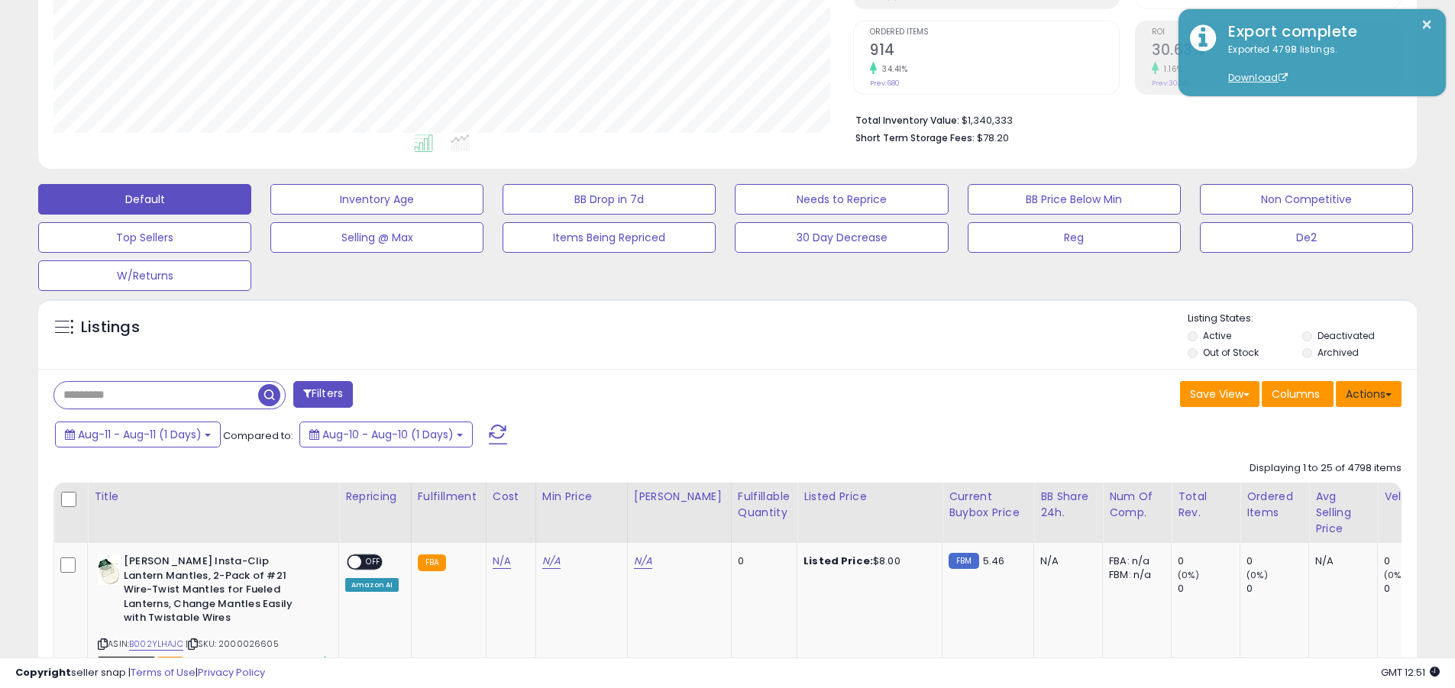
click at [697, 393] on button "Actions" at bounding box center [1369, 394] width 66 height 26
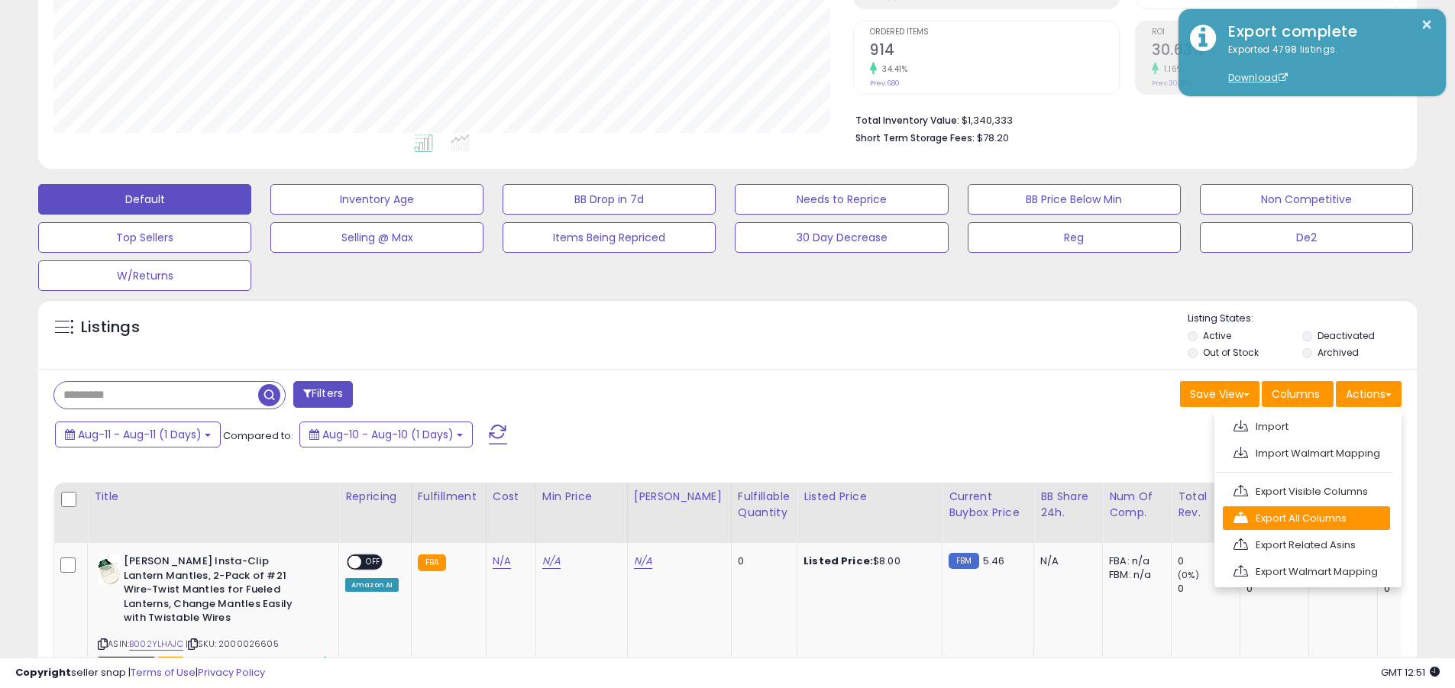
click at [697, 518] on link "Export All Columns" at bounding box center [1306, 518] width 167 height 24
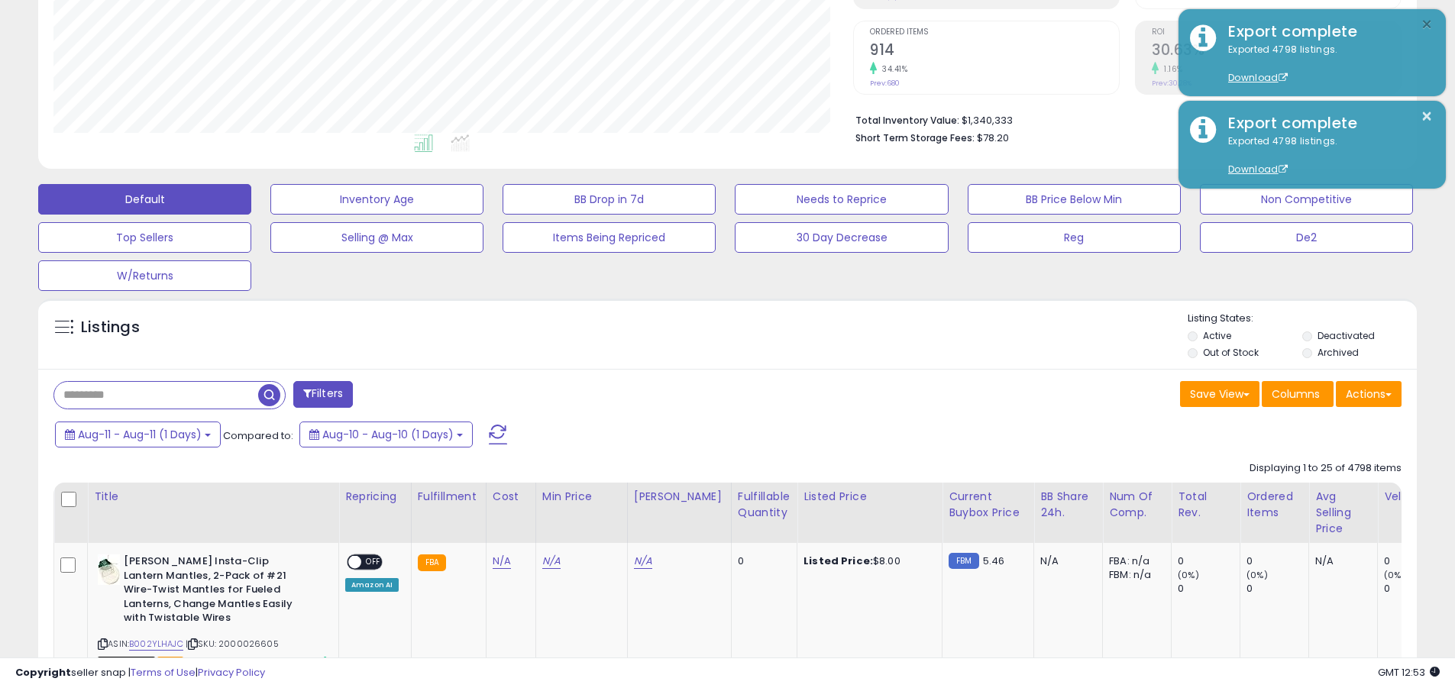
click at [697, 24] on button "×" at bounding box center [1427, 24] width 12 height 19
click at [156, 395] on input "text" at bounding box center [156, 395] width 204 height 27
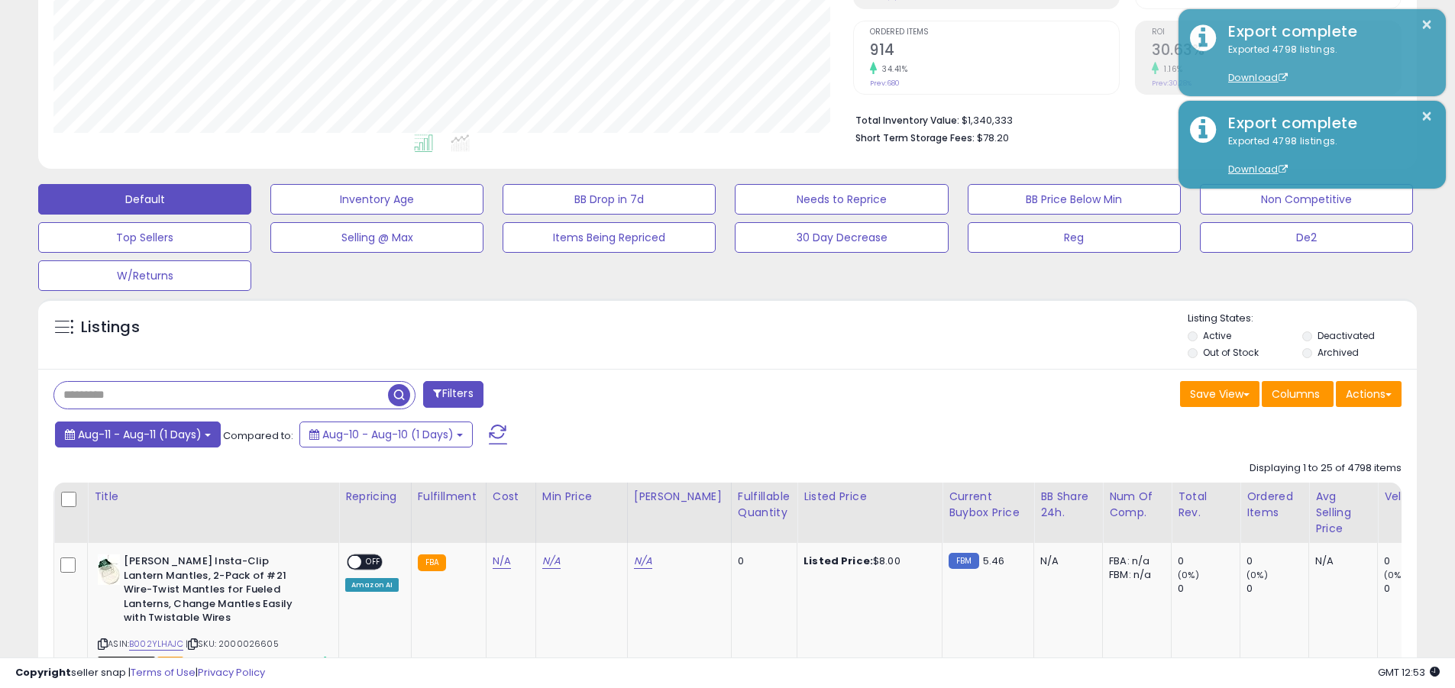
click at [140, 434] on span "Aug-11 - Aug-11 (1 Days)" at bounding box center [140, 434] width 124 height 15
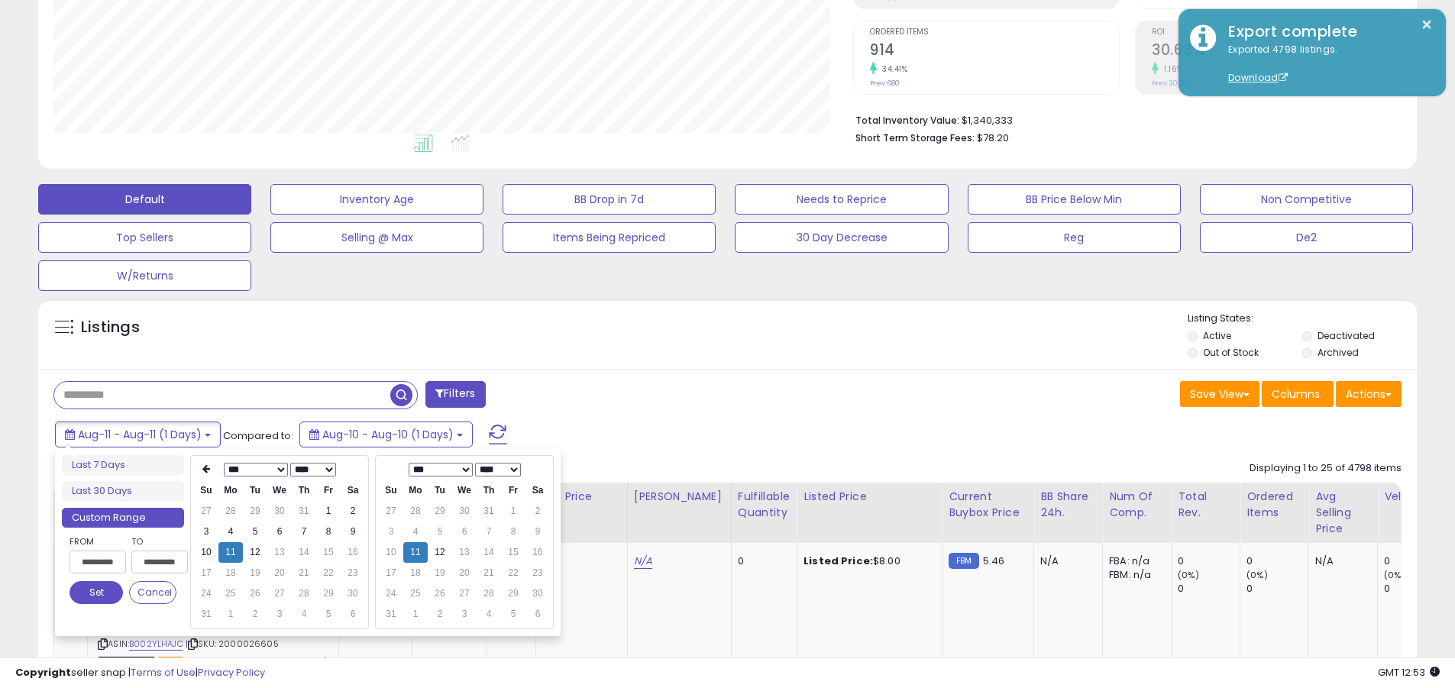
click at [98, 562] on input "**********" at bounding box center [98, 562] width 57 height 23
type input "**********"
click at [96, 593] on button "Set" at bounding box center [96, 592] width 53 height 23
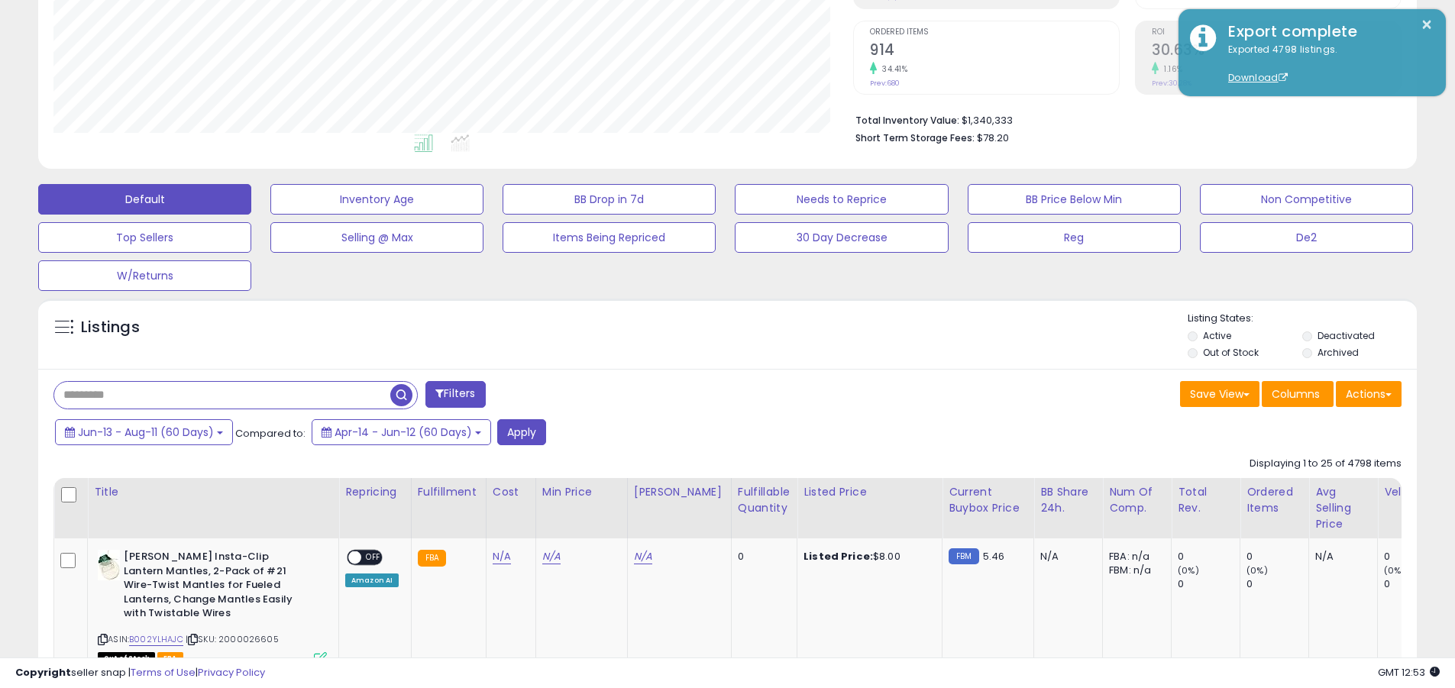
click at [222, 395] on input "text" at bounding box center [222, 395] width 336 height 27
click at [519, 432] on button "Apply" at bounding box center [521, 432] width 49 height 26
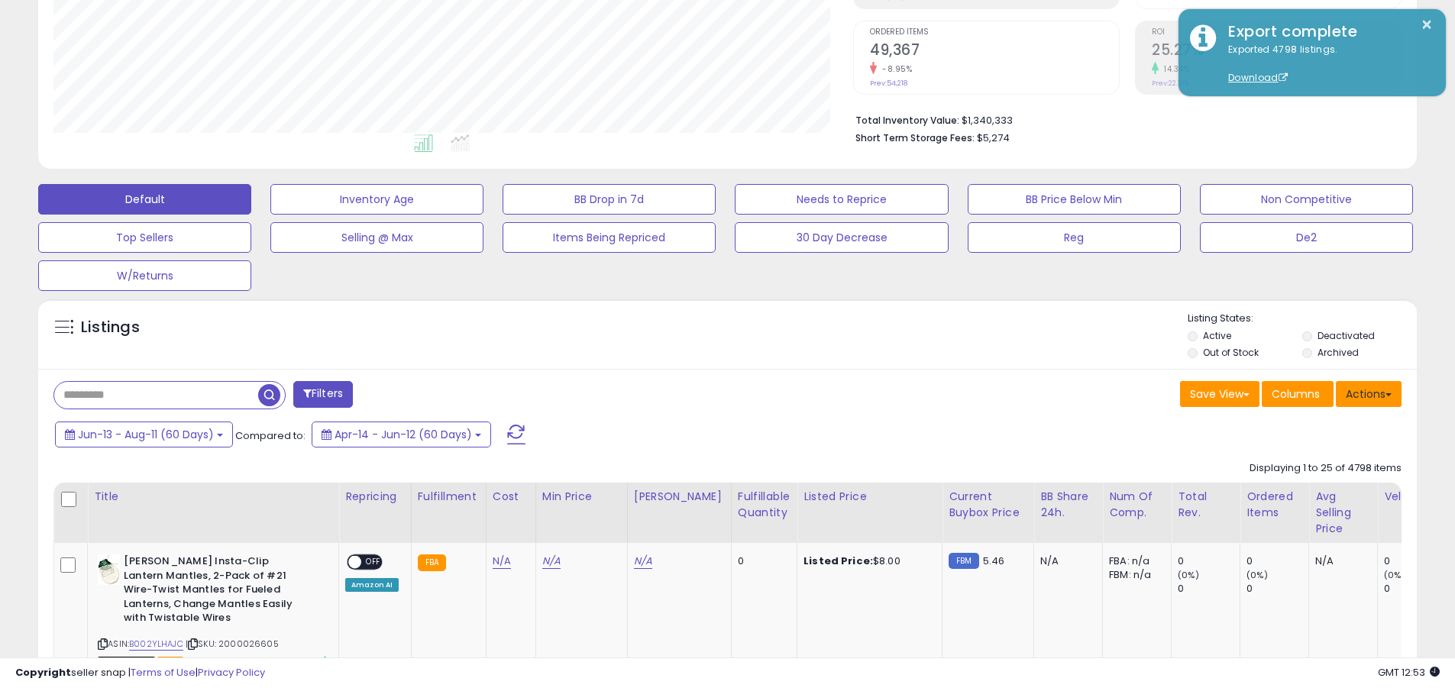
click at [697, 393] on button "Actions" at bounding box center [1369, 394] width 66 height 26
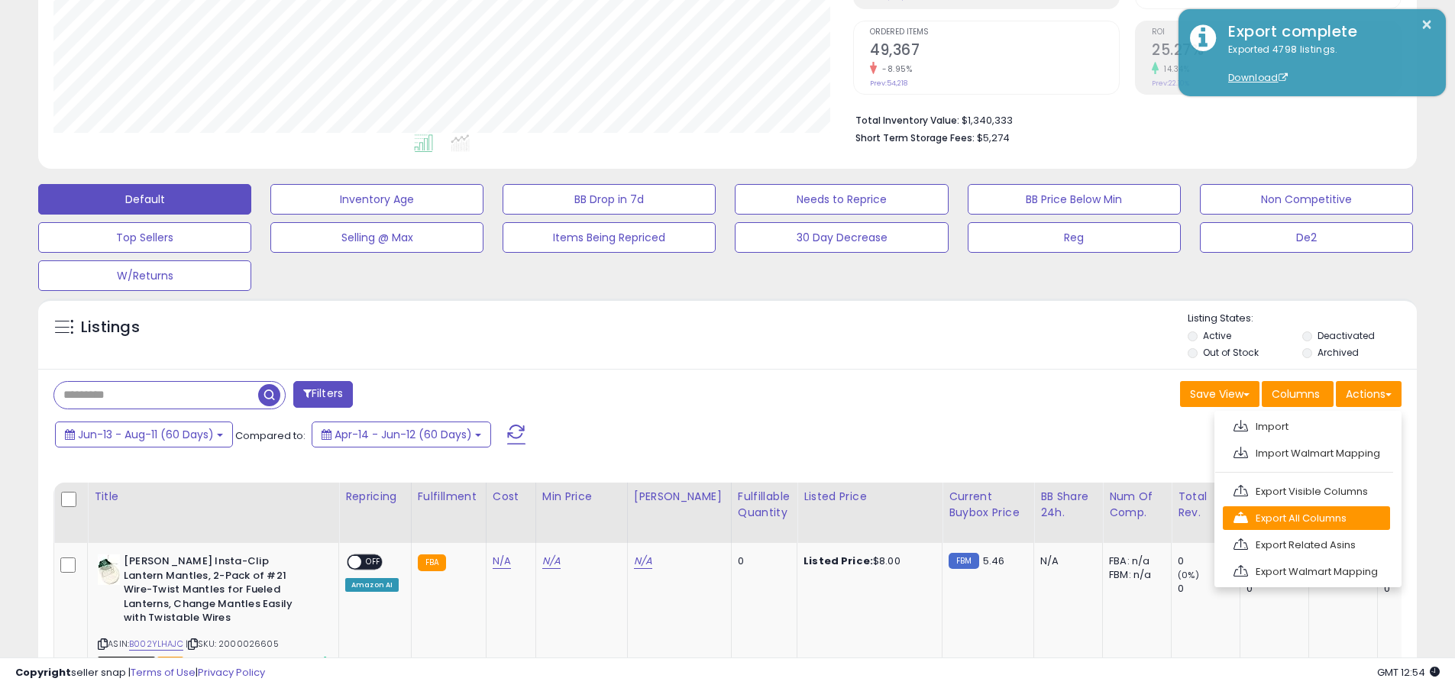
click at [697, 518] on link "Export All Columns" at bounding box center [1306, 518] width 167 height 24
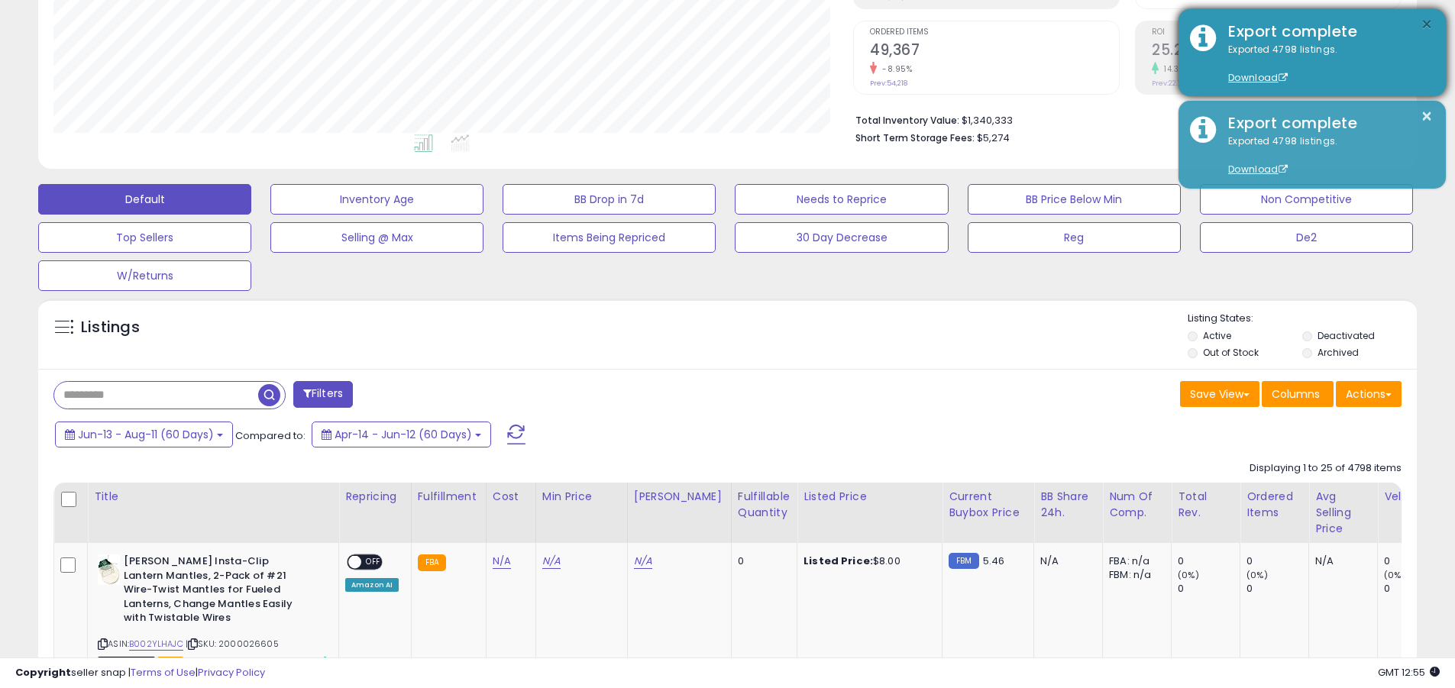
click at [697, 24] on button "×" at bounding box center [1427, 24] width 12 height 19
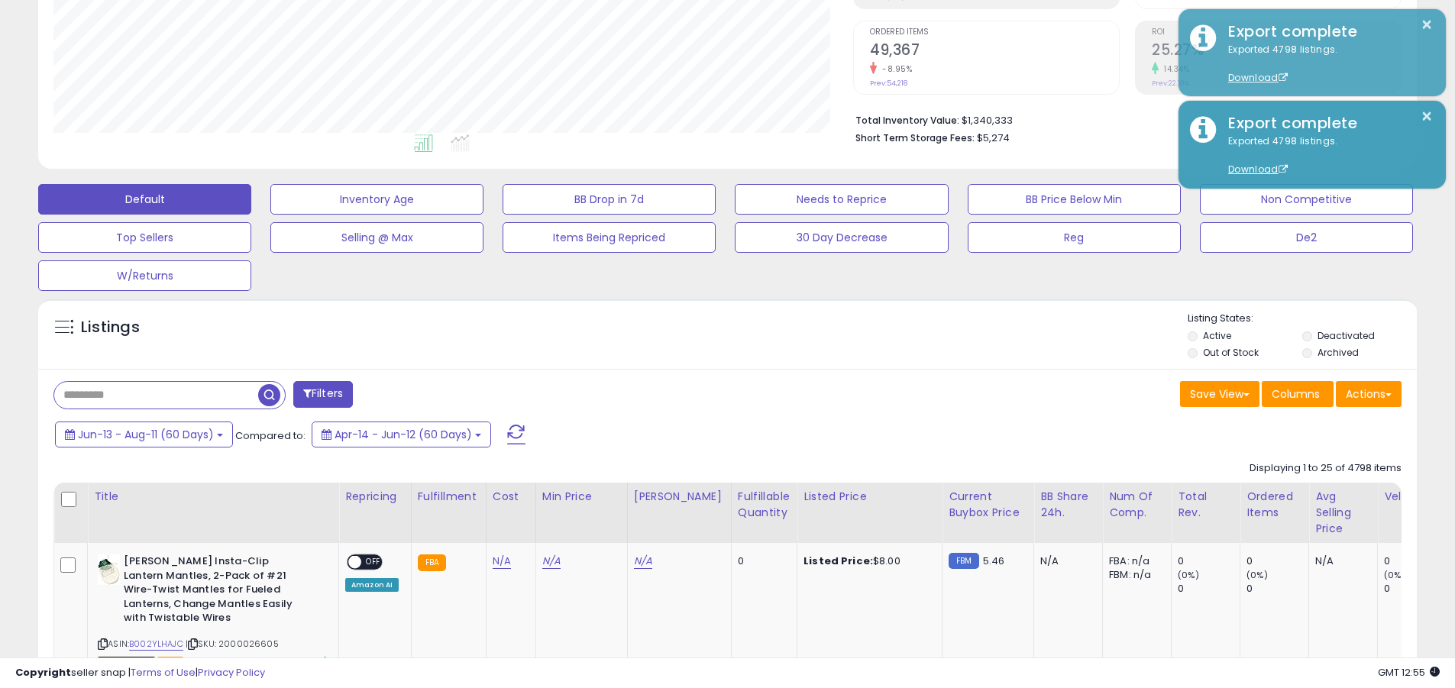
click at [156, 395] on input "text" at bounding box center [156, 395] width 204 height 27
click at [145, 434] on span "Jun-13 - Aug-11 (60 Days)" at bounding box center [146, 434] width 136 height 15
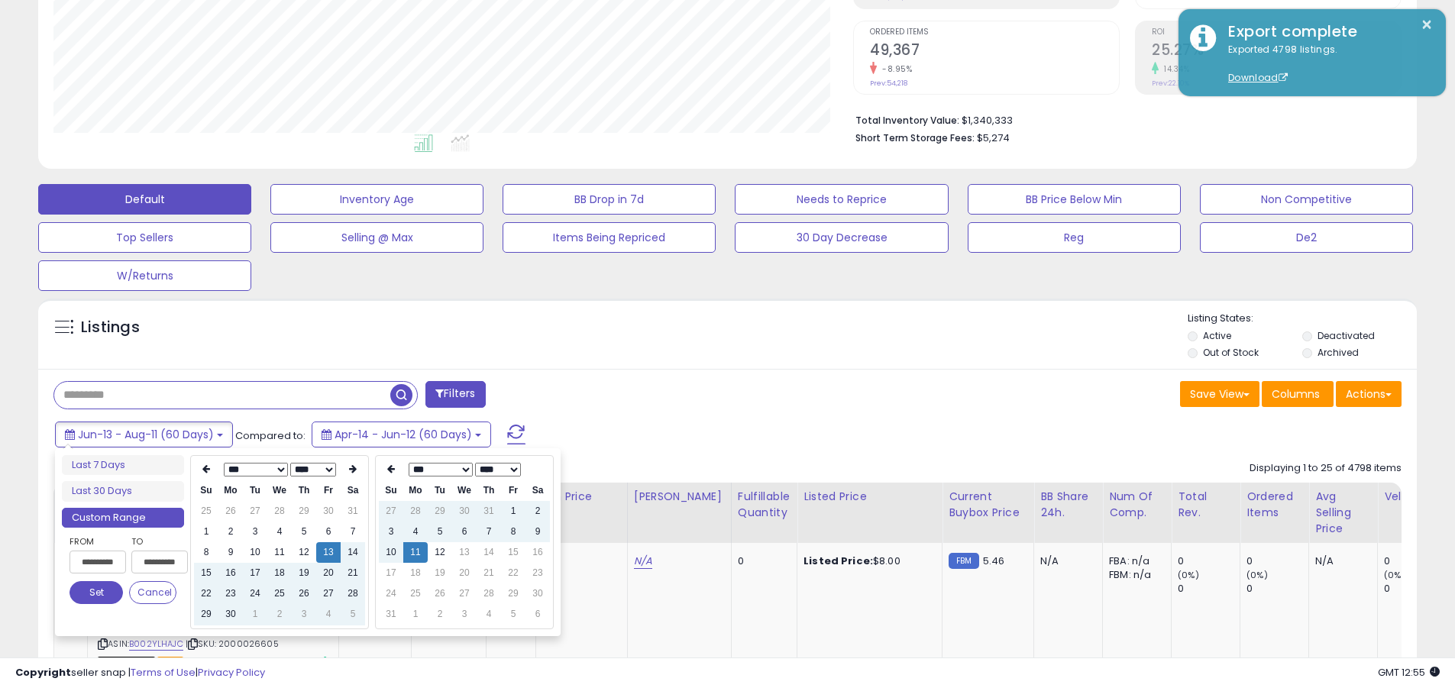
click at [98, 562] on input "**********" at bounding box center [98, 562] width 57 height 23
type input "**********"
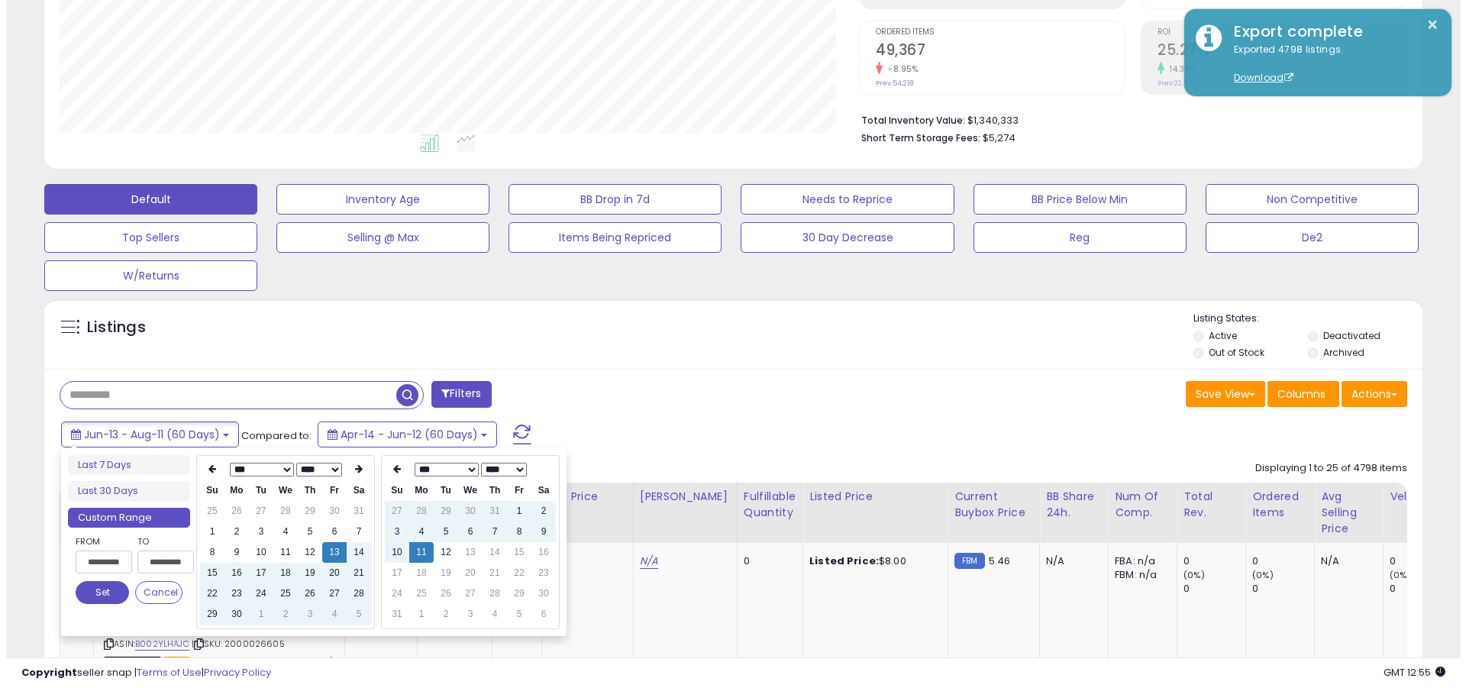
scroll to position [0, 1]
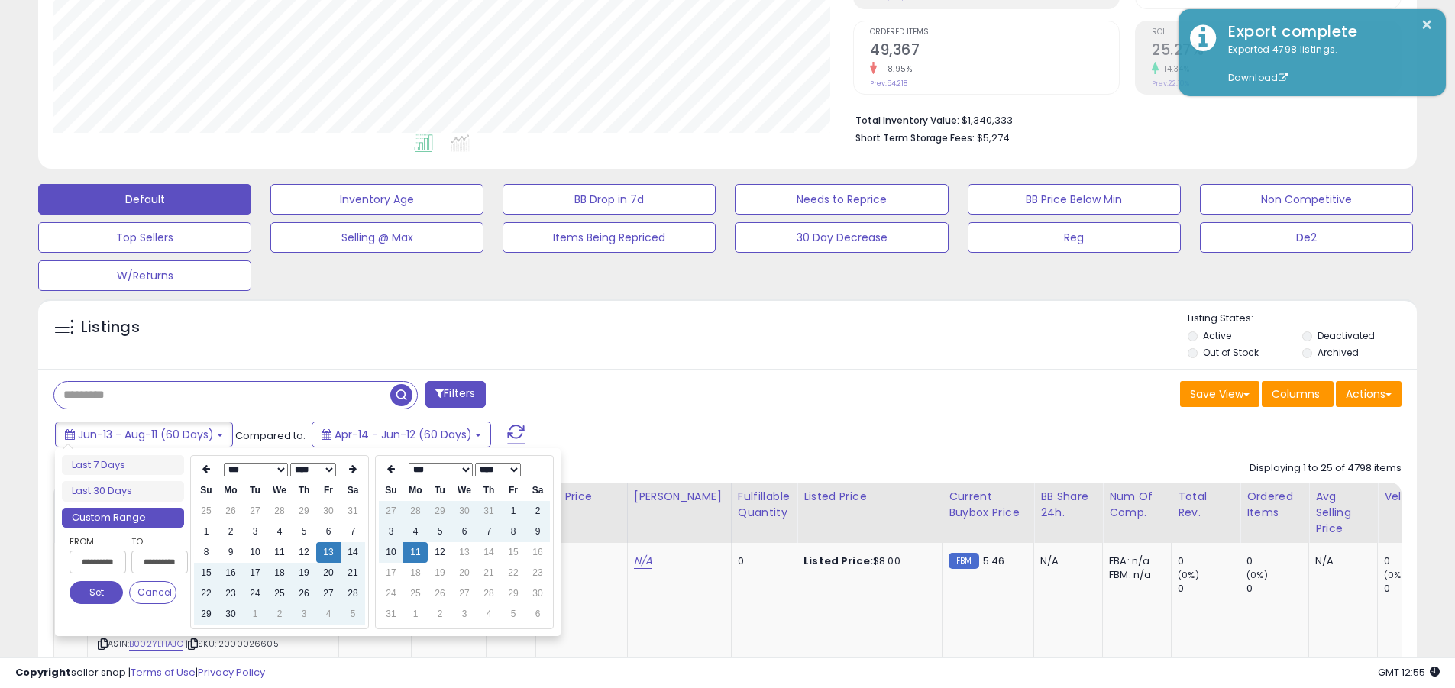
click at [96, 593] on button "Set" at bounding box center [96, 592] width 53 height 23
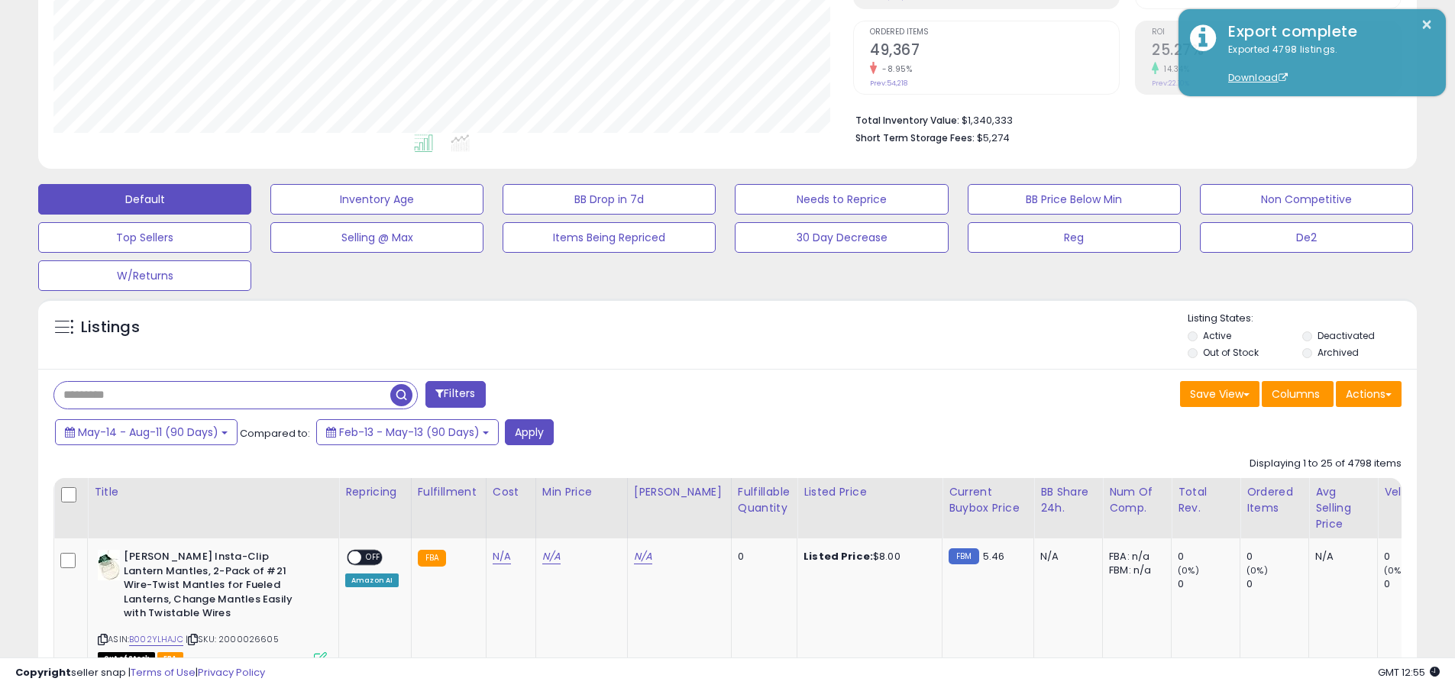
click at [222, 395] on input "text" at bounding box center [222, 395] width 336 height 27
click at [527, 432] on button "Apply" at bounding box center [529, 432] width 49 height 26
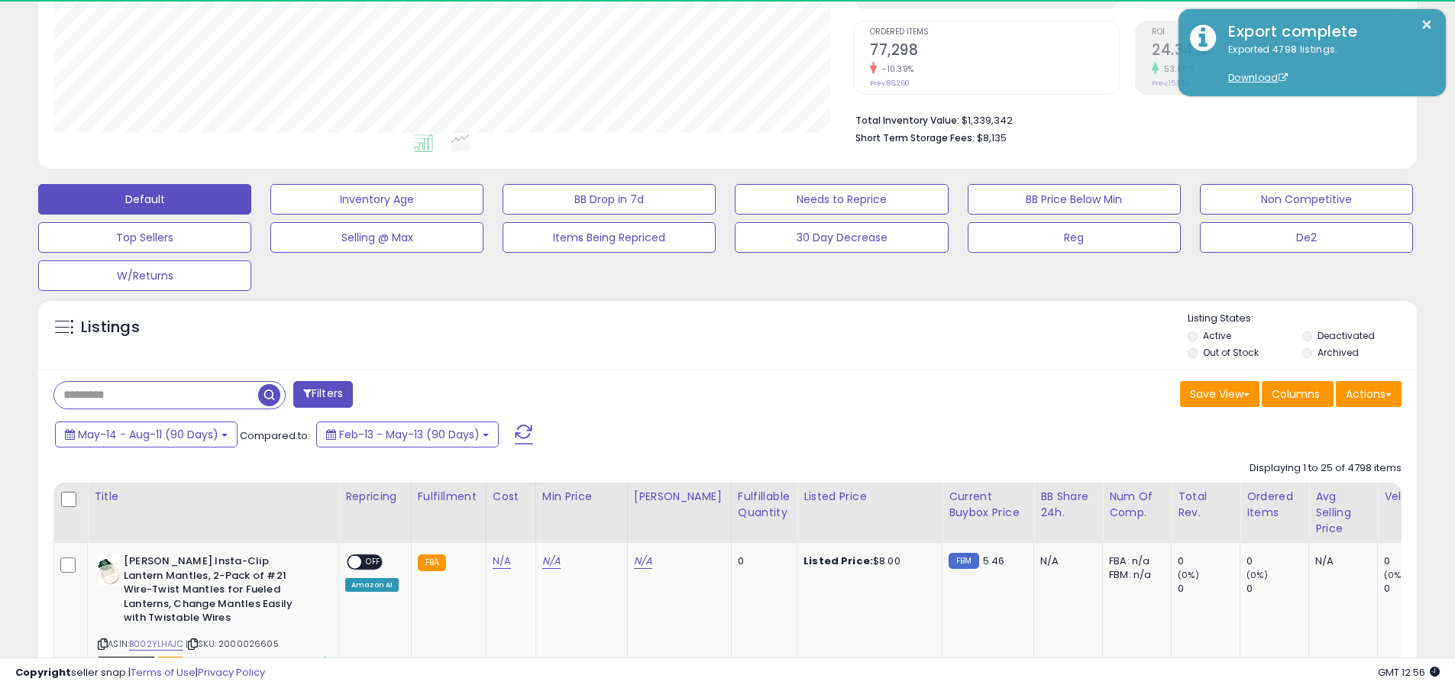
scroll to position [313, 800]
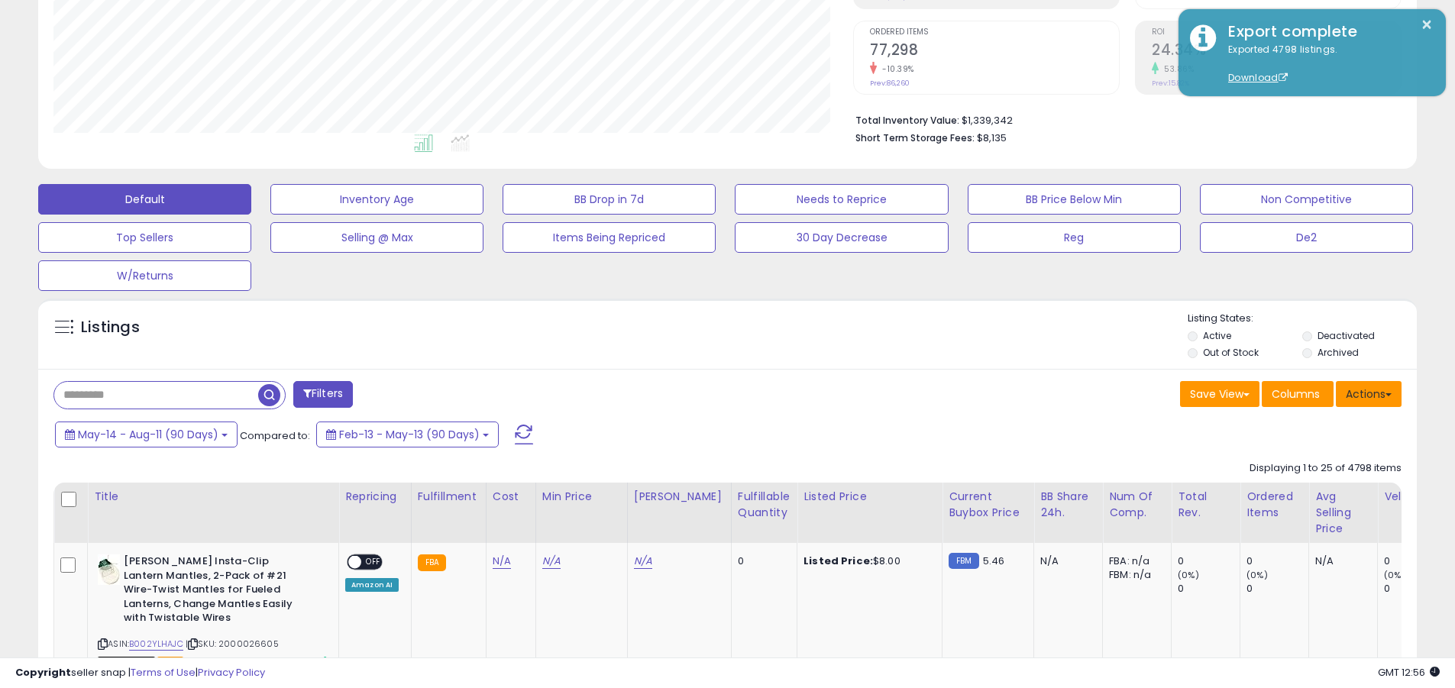
click at [697, 393] on button "Actions" at bounding box center [1369, 394] width 66 height 26
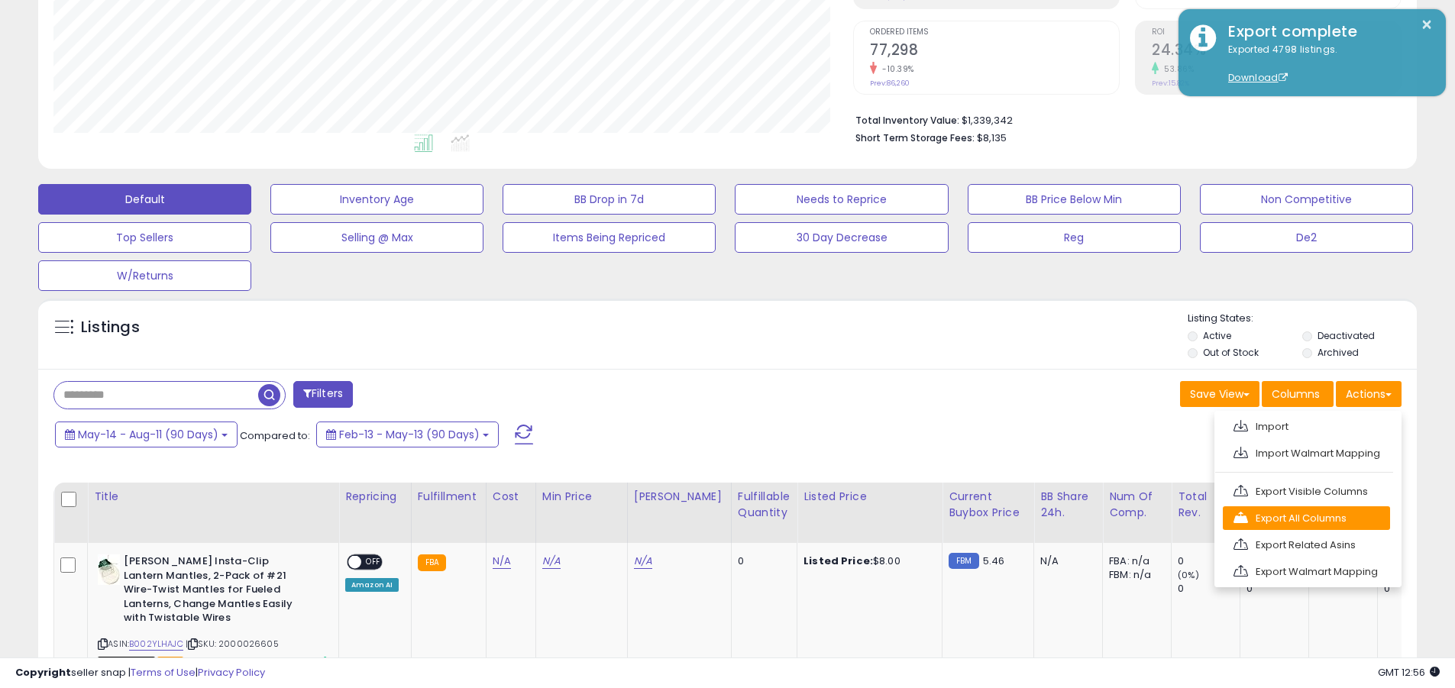
click at [697, 518] on link "Export All Columns" at bounding box center [1306, 518] width 167 height 24
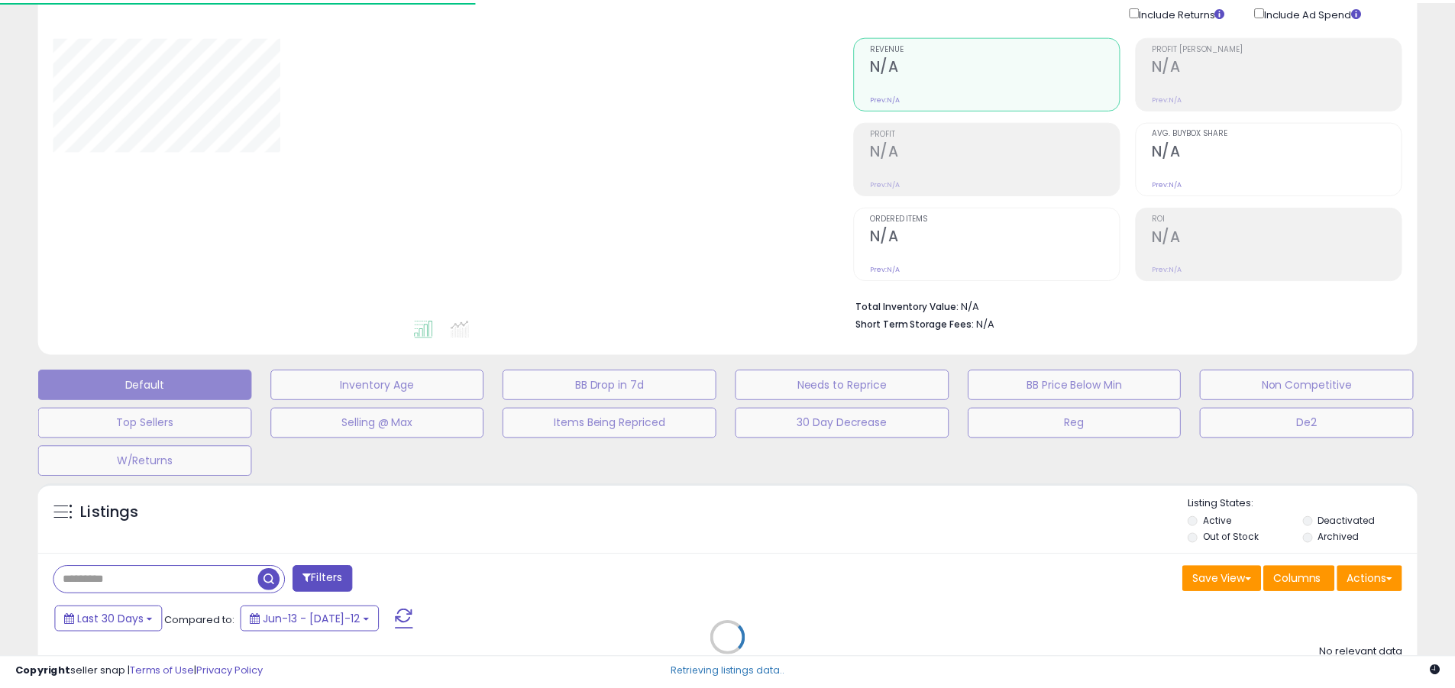
scroll to position [65, 0]
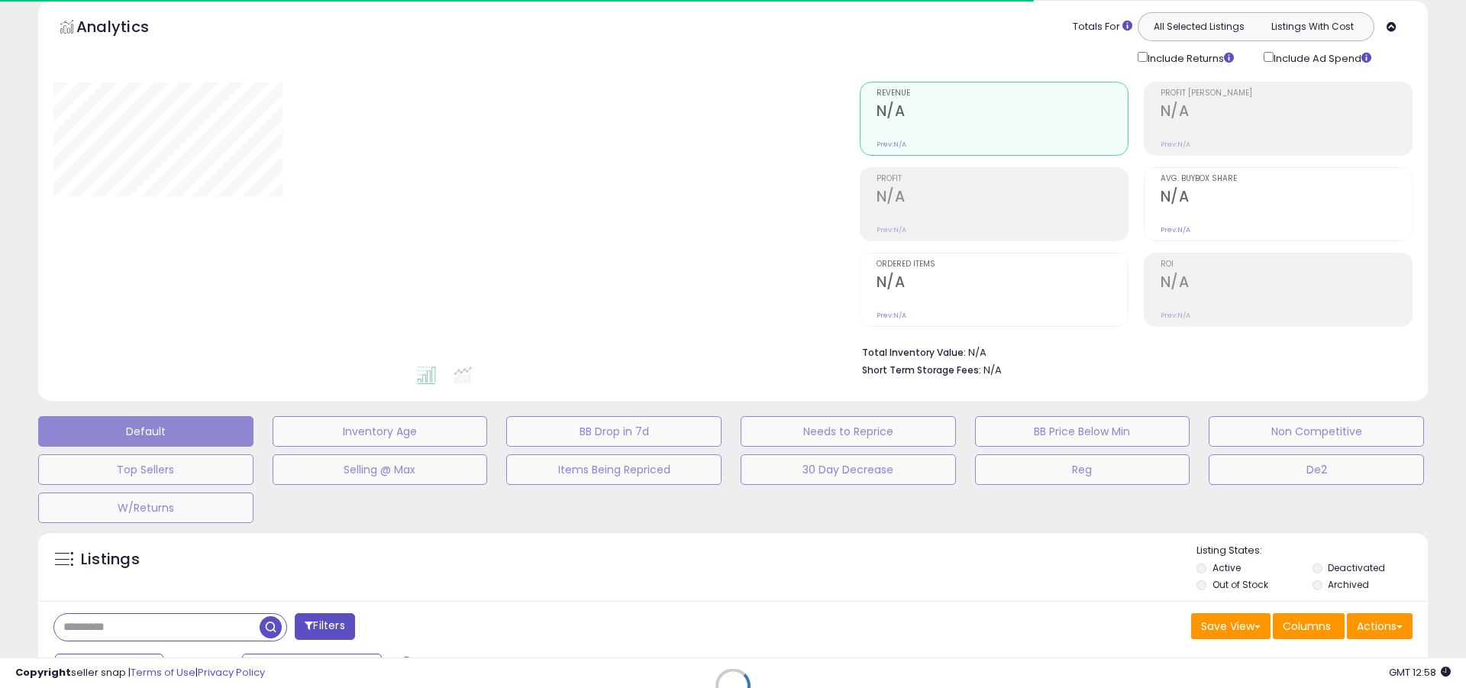
click at [733, 200] on div at bounding box center [445, 223] width 784 height 283
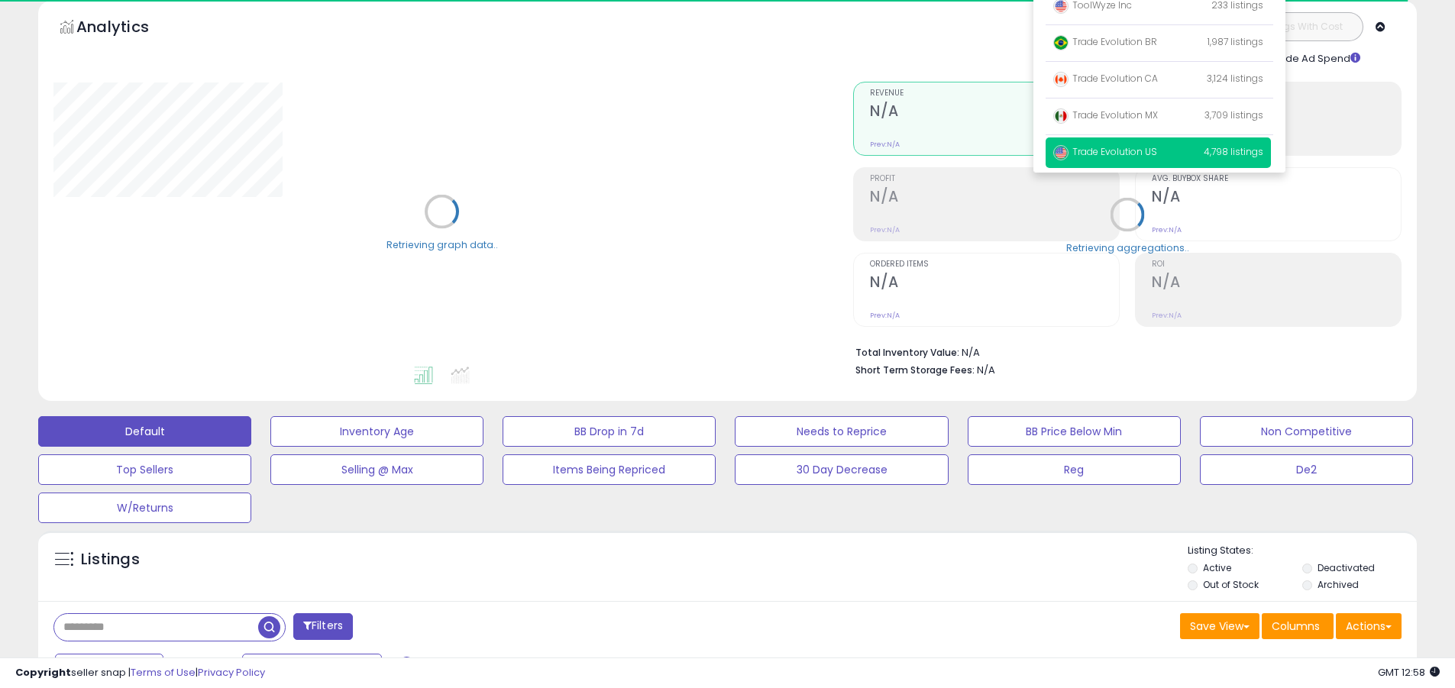
scroll to position [15, 0]
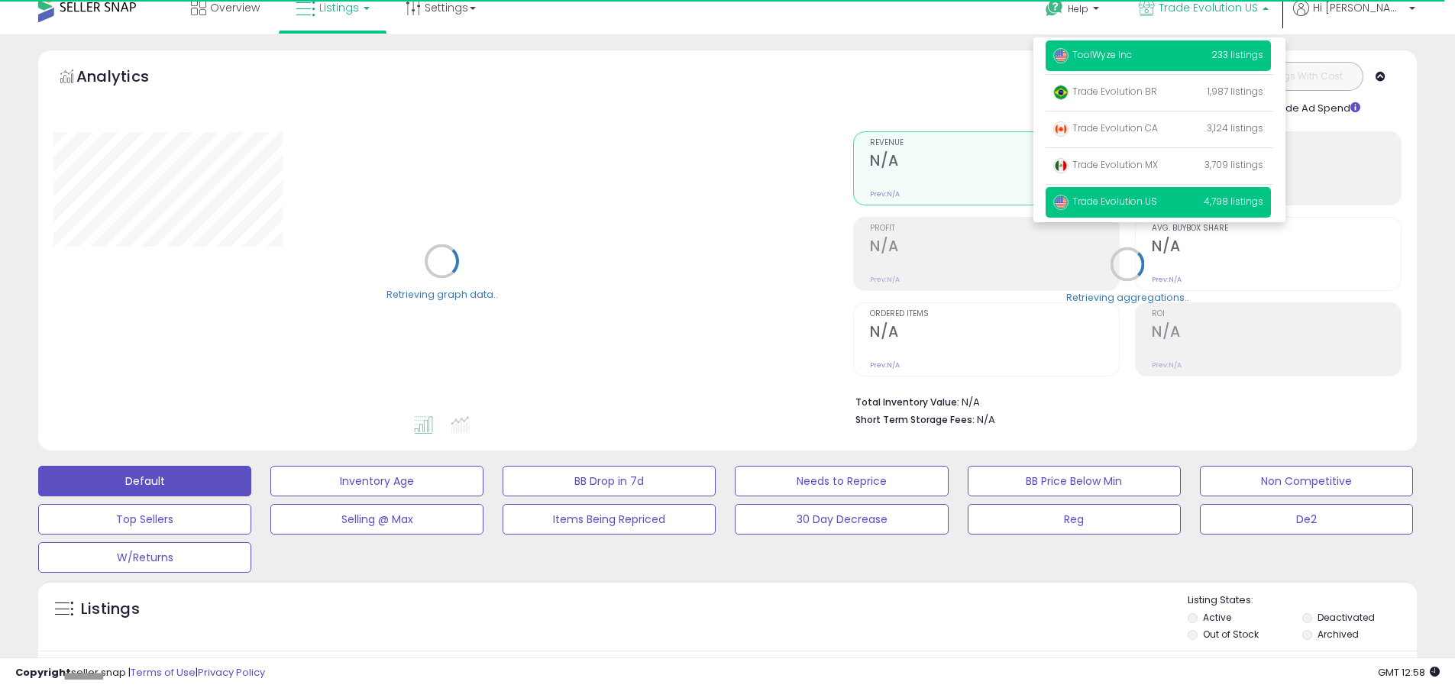
click at [1132, 54] on span "ToolWyze Inc" at bounding box center [1092, 54] width 79 height 13
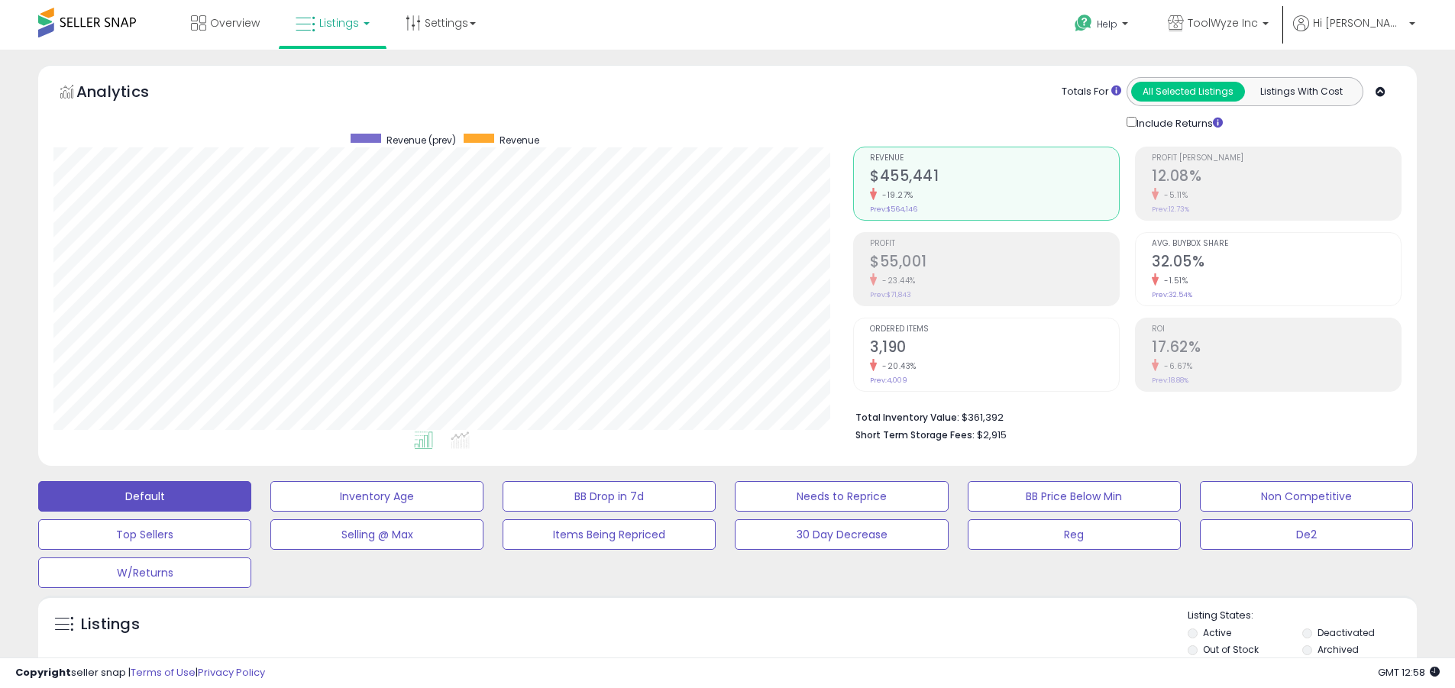
scroll to position [313, 800]
click at [1346, 632] on label "Deactivated" at bounding box center [1346, 632] width 57 height 13
click at [1338, 649] on label "Archived" at bounding box center [1338, 649] width 41 height 13
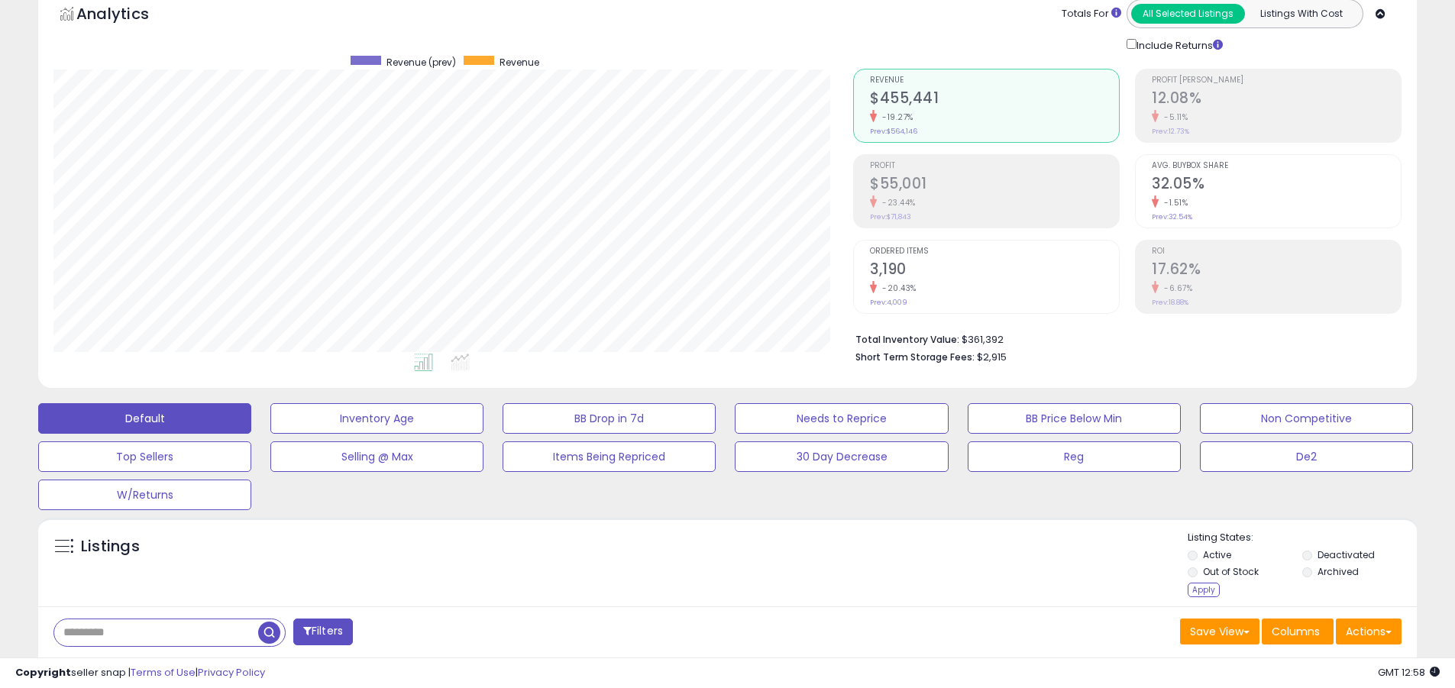
scroll to position [324, 0]
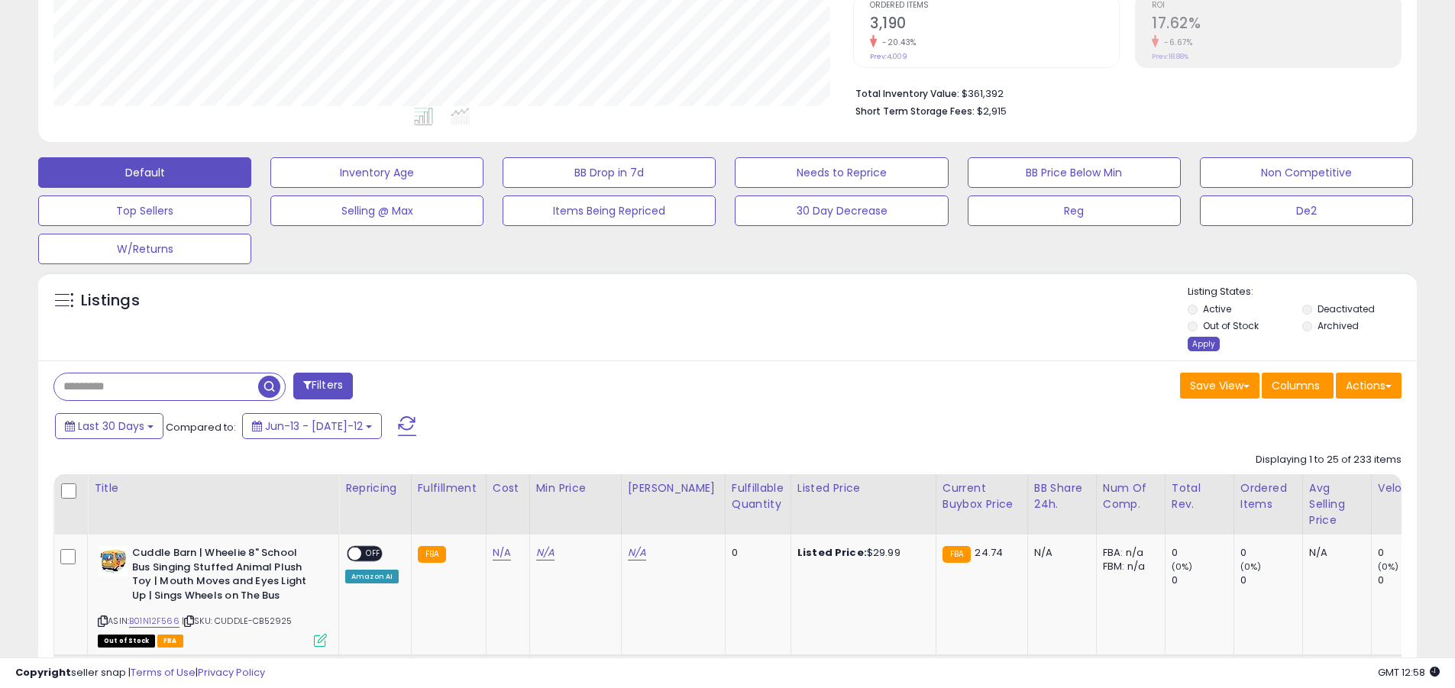
click at [1203, 344] on div "Apply" at bounding box center [1204, 344] width 32 height 15
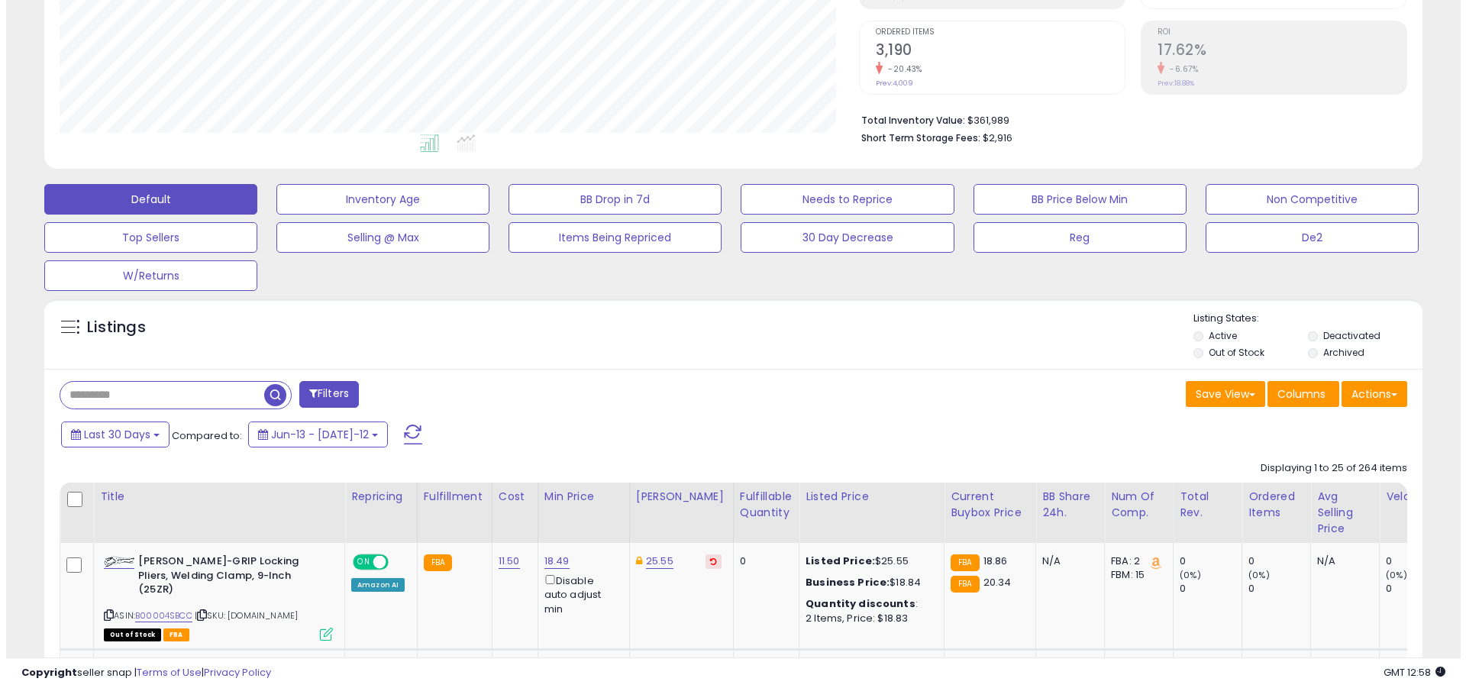
scroll to position [313, 800]
click at [144, 199] on button "Default" at bounding box center [144, 199] width 213 height 31
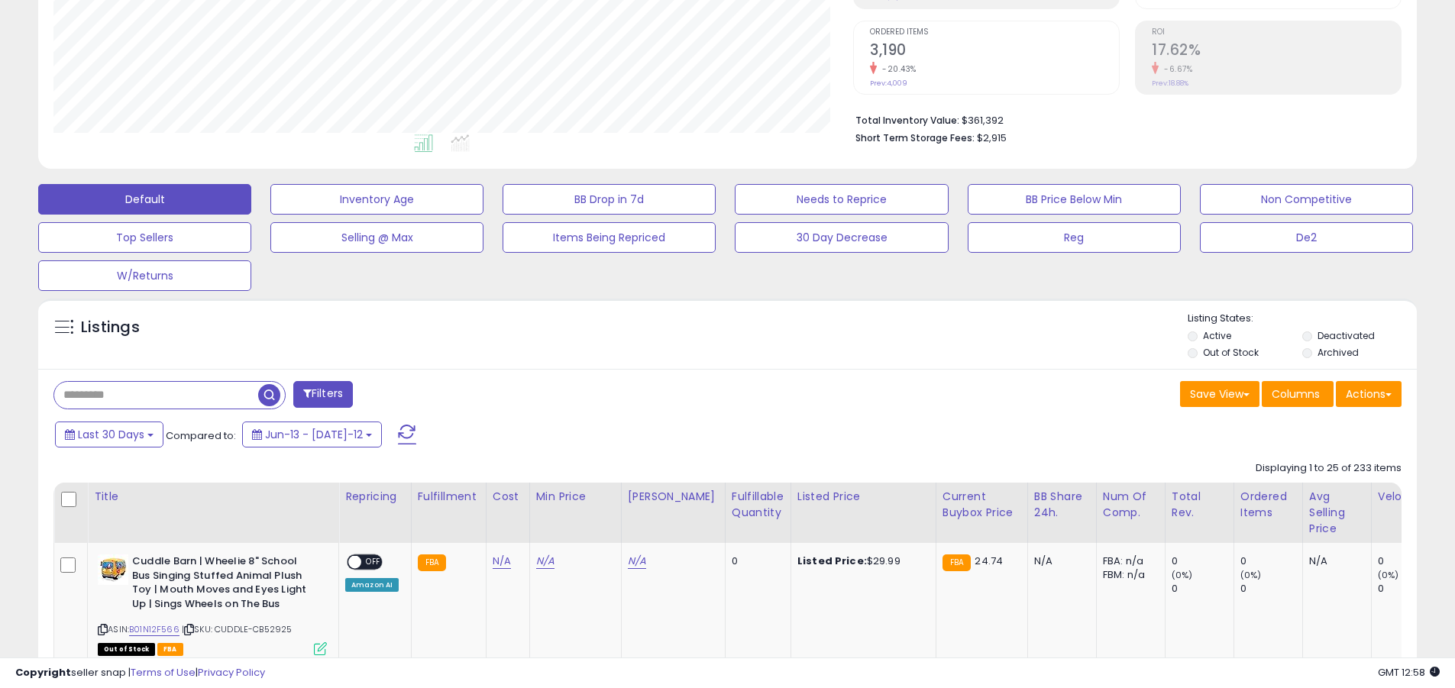
click at [398, 425] on span at bounding box center [407, 435] width 18 height 20
click at [156, 395] on input "text" at bounding box center [156, 395] width 204 height 27
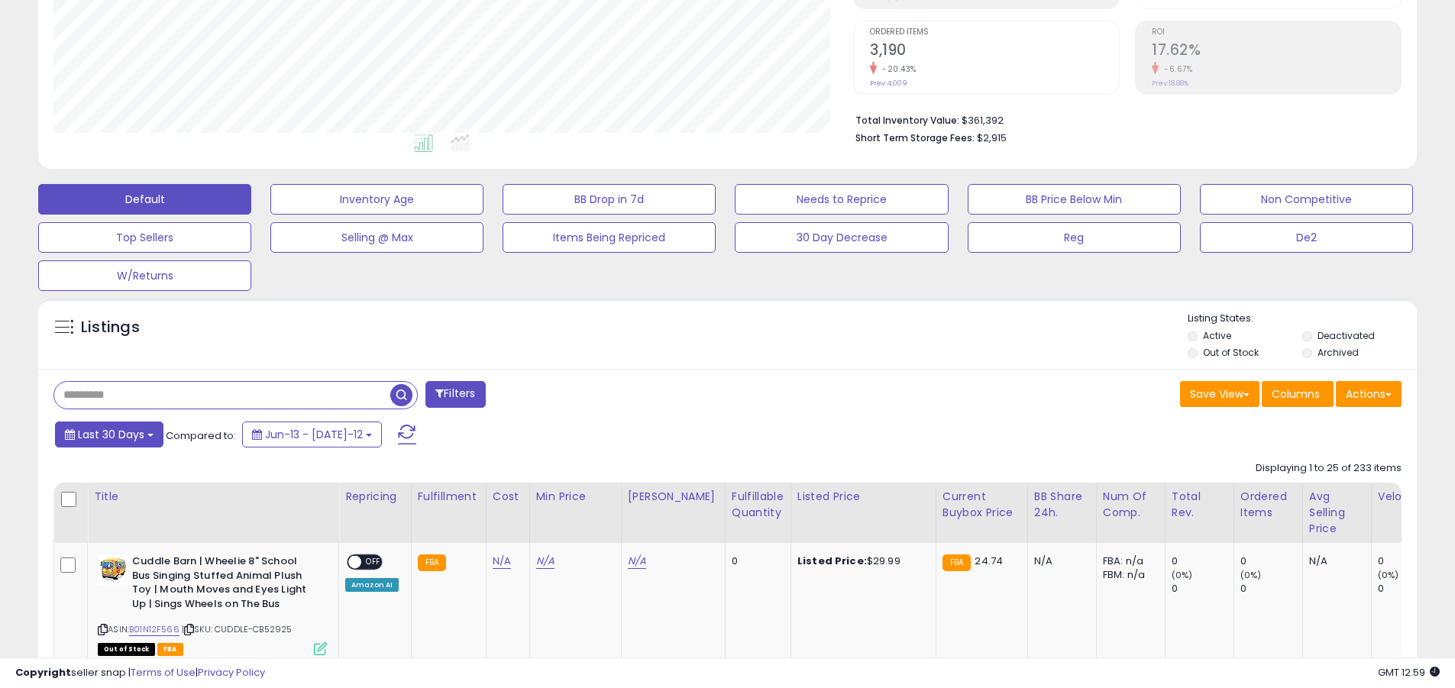
click at [108, 434] on span "Last 30 Days" at bounding box center [111, 434] width 66 height 15
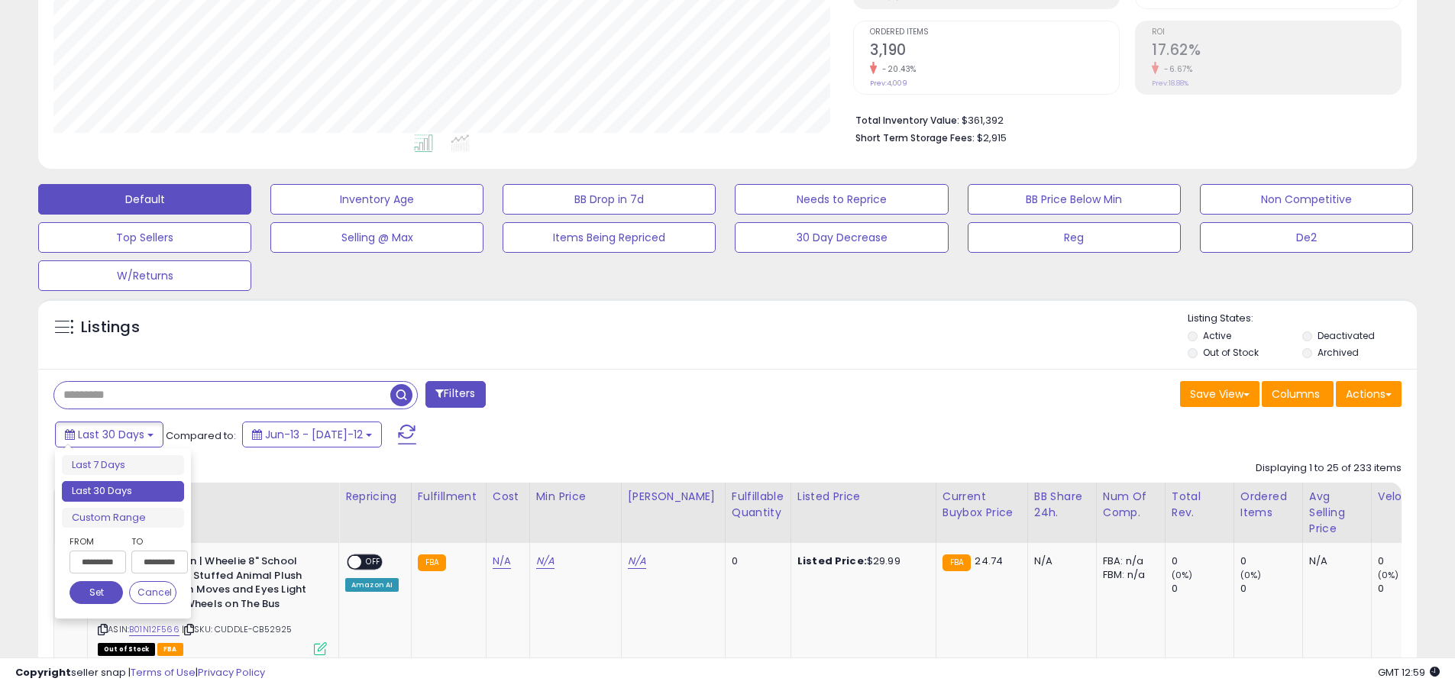
click at [123, 491] on li "Last 30 Days" at bounding box center [123, 491] width 122 height 21
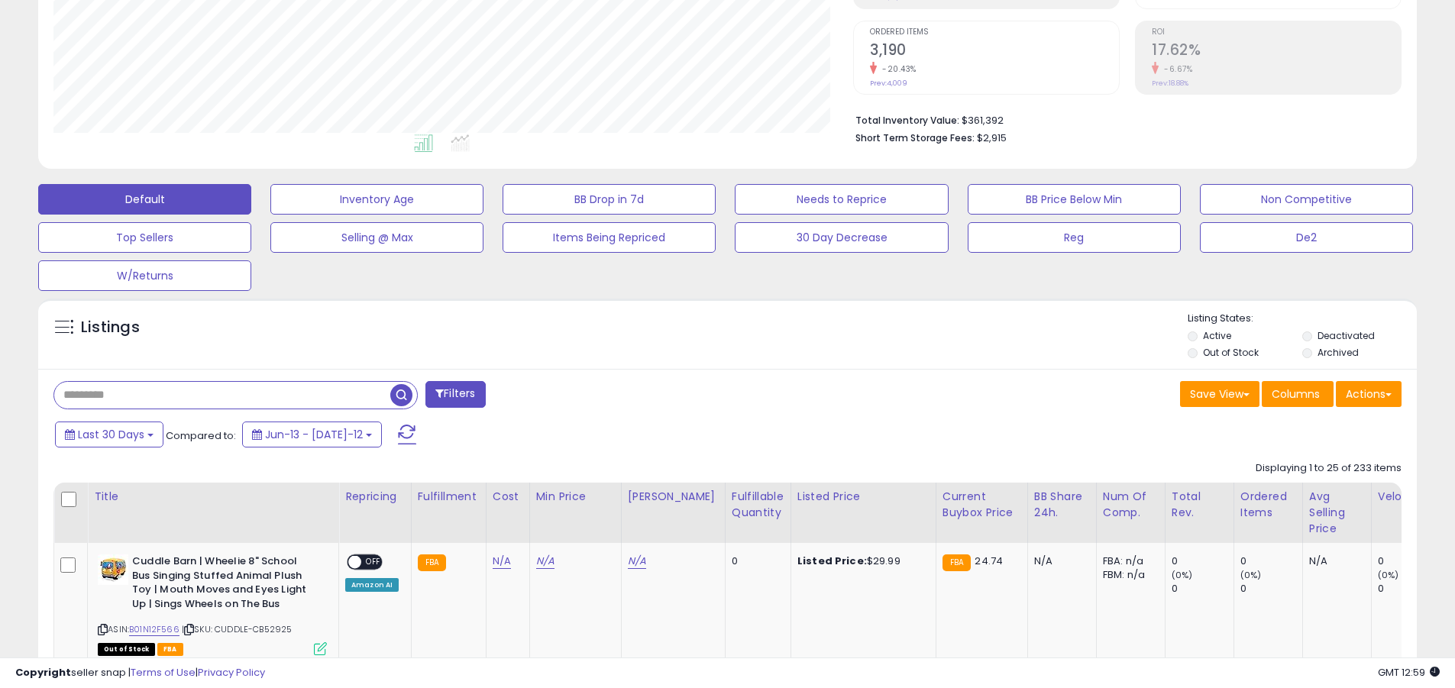
click at [222, 395] on input "text" at bounding box center [222, 395] width 336 height 27
click at [403, 393] on span "button" at bounding box center [401, 395] width 22 height 22
click at [1369, 393] on button "Actions" at bounding box center [1369, 394] width 66 height 26
click at [0, 0] on link "Export Related Asins" at bounding box center [0, 0] width 0 height 0
